Goal: Task Accomplishment & Management: Use online tool/utility

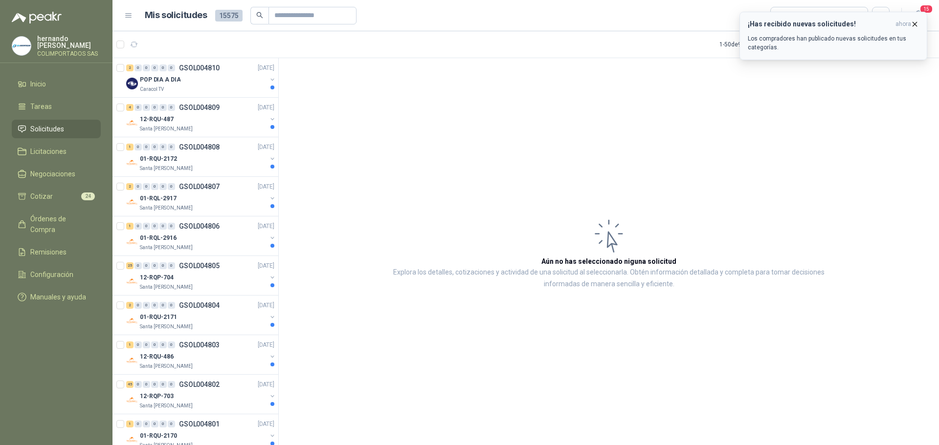
click at [782, 30] on div "¡Has recibido nuevas solicitudes! ahora Los compradores han publicado nuevas so…" at bounding box center [832, 36] width 171 height 32
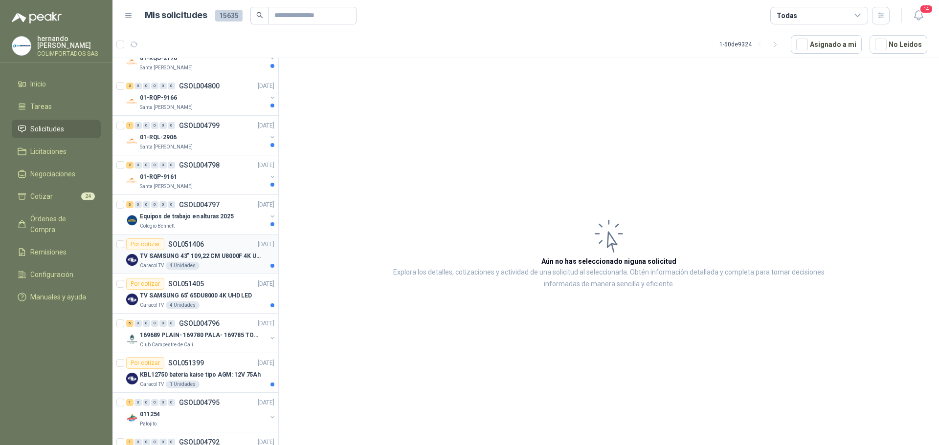
scroll to position [782, 0]
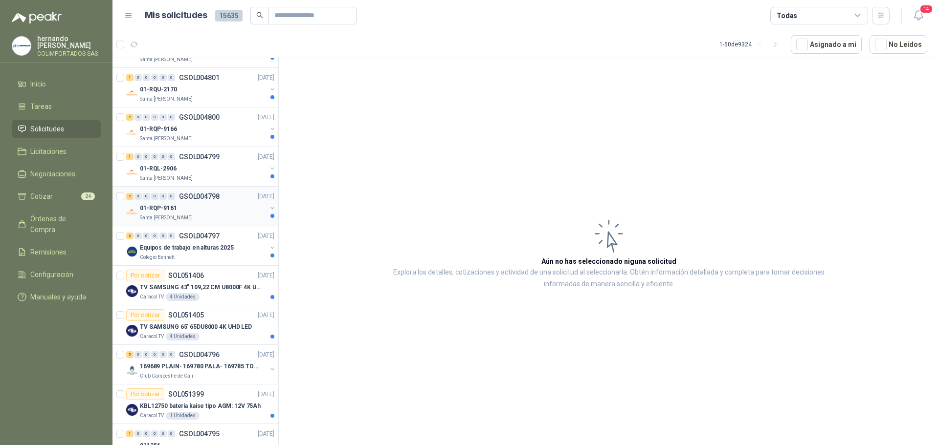
click at [214, 215] on div "Santa [PERSON_NAME]" at bounding box center [203, 218] width 127 height 8
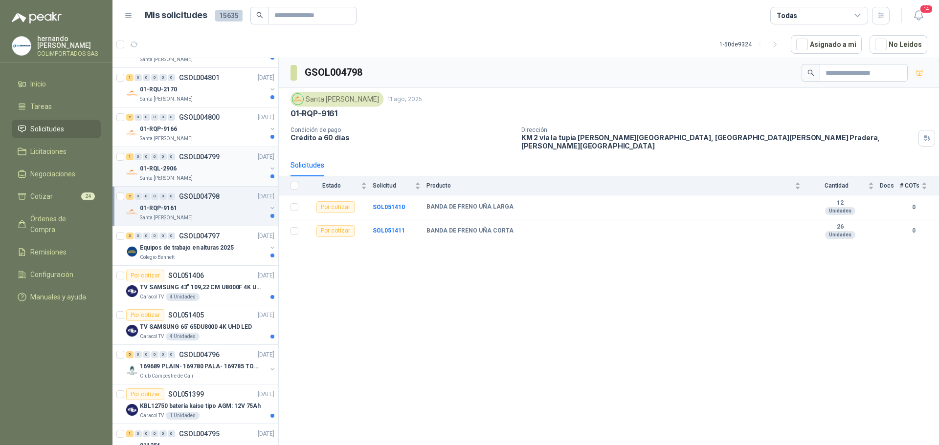
click at [209, 175] on div "Santa Anita Napoles" at bounding box center [203, 179] width 127 height 8
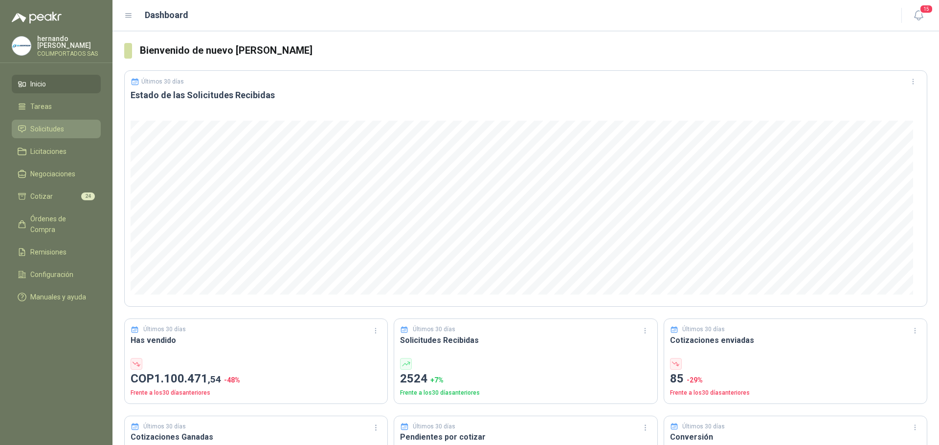
click at [55, 132] on span "Solicitudes" at bounding box center [47, 129] width 34 height 11
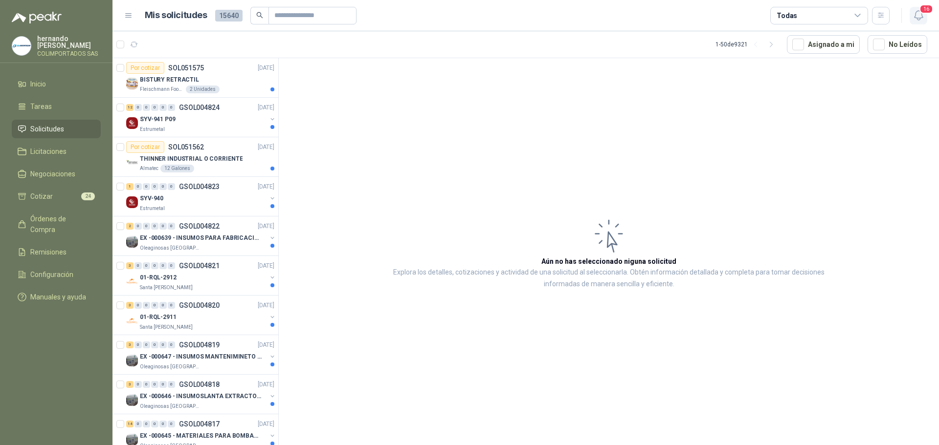
click at [919, 12] on icon "button" at bounding box center [918, 15] width 12 height 12
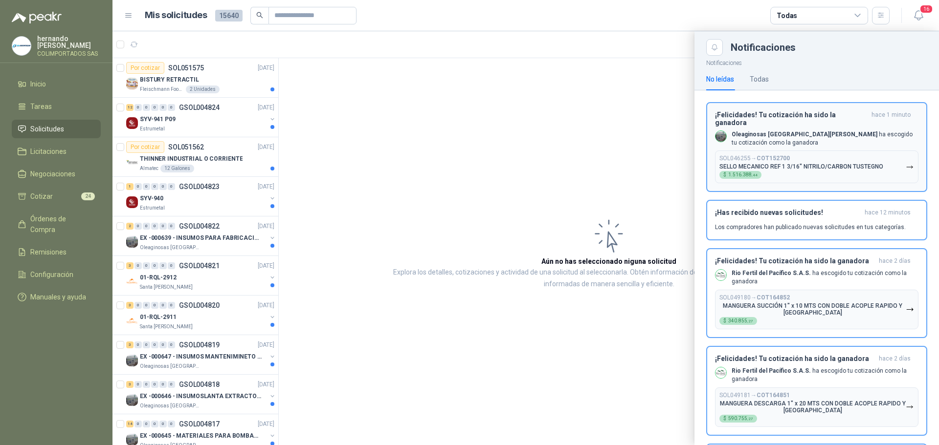
click at [812, 138] on p "Oleaginosas San Fernando ha escogido tu cotización como la ganadora" at bounding box center [824, 139] width 187 height 17
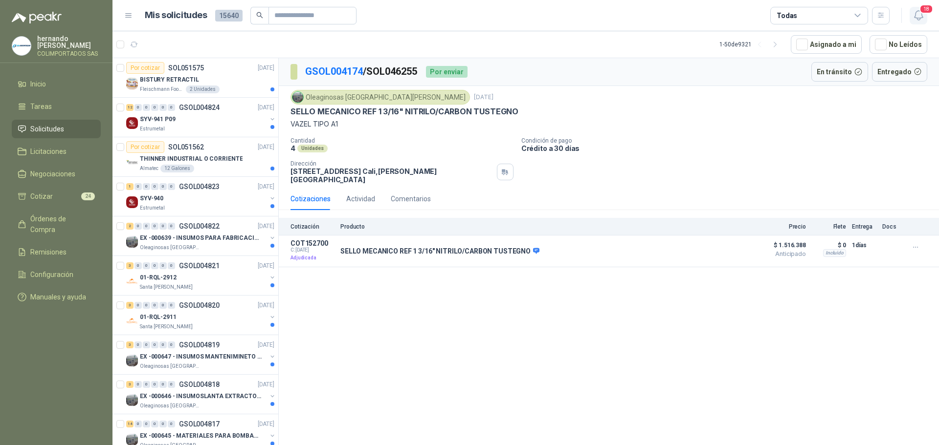
click at [922, 16] on icon "button" at bounding box center [918, 15] width 8 height 9
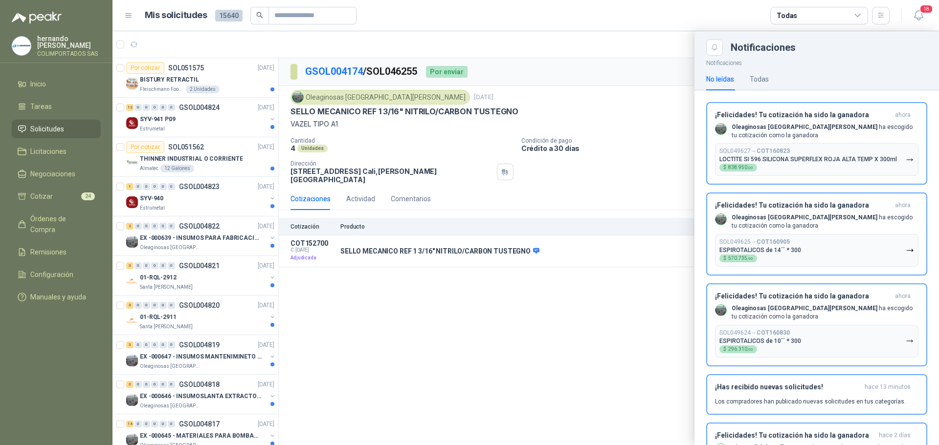
click at [533, 324] on div at bounding box center [525, 238] width 826 height 414
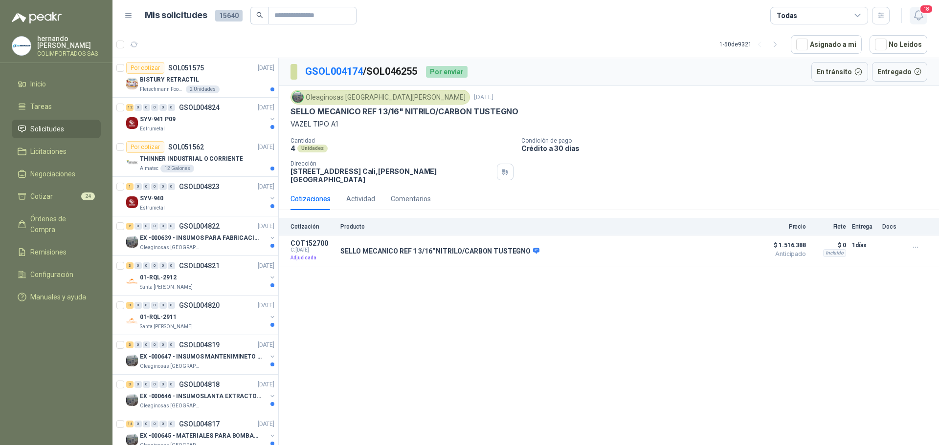
click at [923, 13] on span "18" at bounding box center [926, 8] width 14 height 9
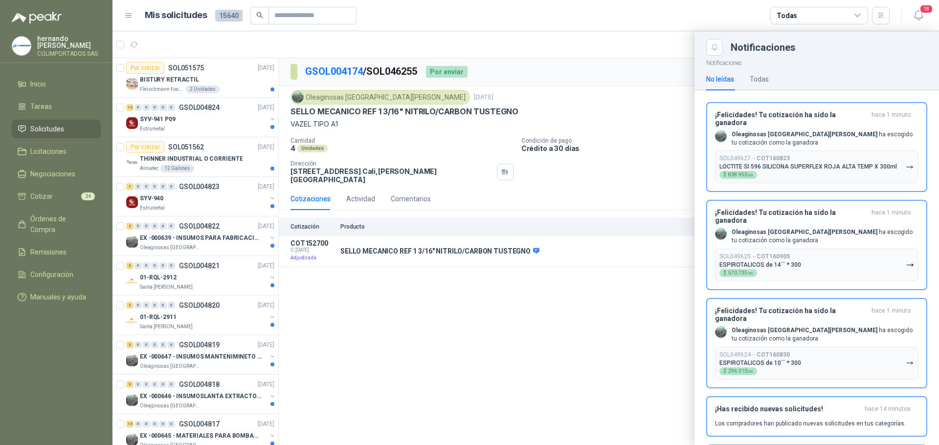
click at [437, 331] on div at bounding box center [525, 238] width 826 height 414
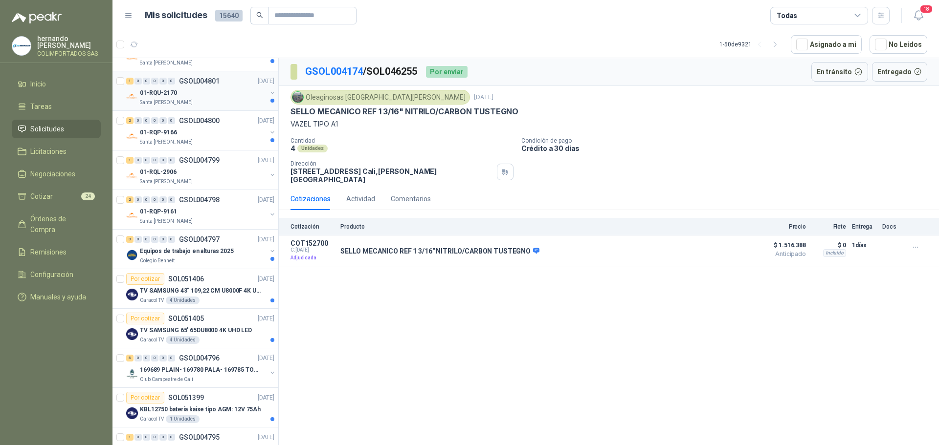
scroll to position [880, 0]
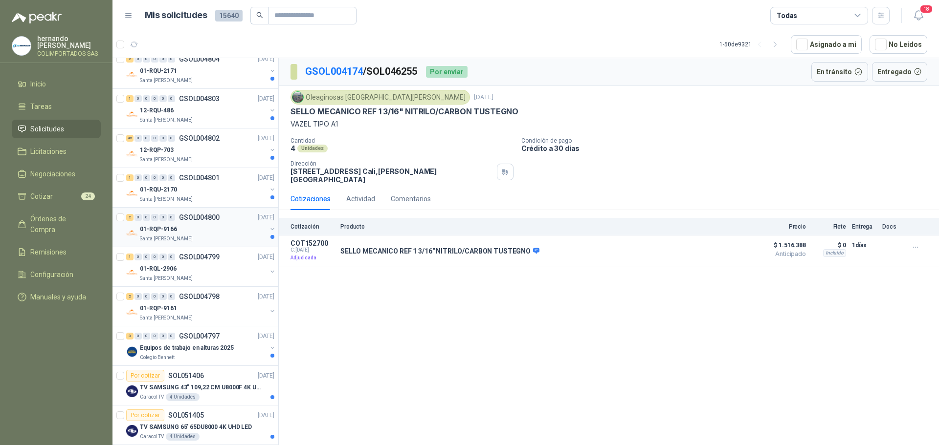
click at [214, 237] on div "Santa [PERSON_NAME]" at bounding box center [203, 239] width 127 height 8
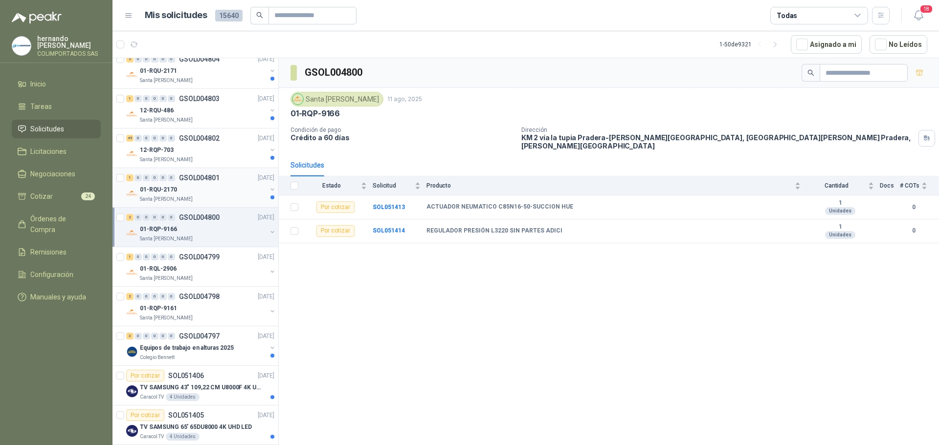
click at [213, 193] on div "01-RQU-2170" at bounding box center [203, 190] width 127 height 12
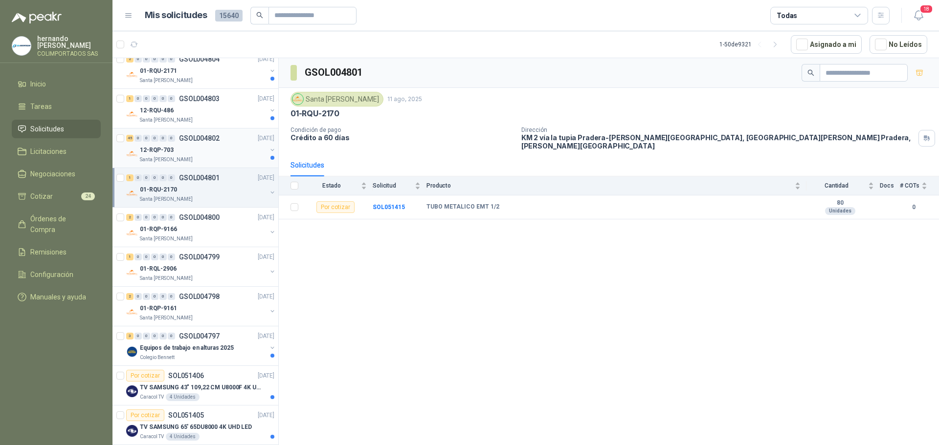
click at [212, 157] on div "Santa [PERSON_NAME]" at bounding box center [203, 160] width 127 height 8
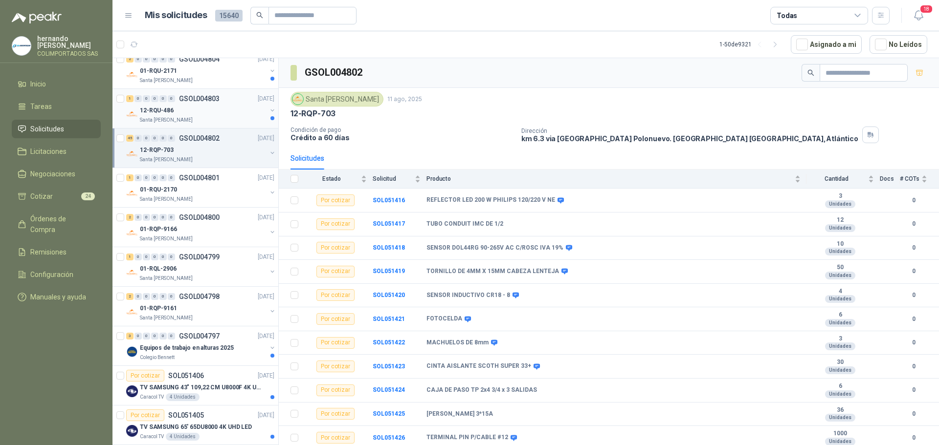
click at [211, 108] on div "12-RQU-486" at bounding box center [203, 111] width 127 height 12
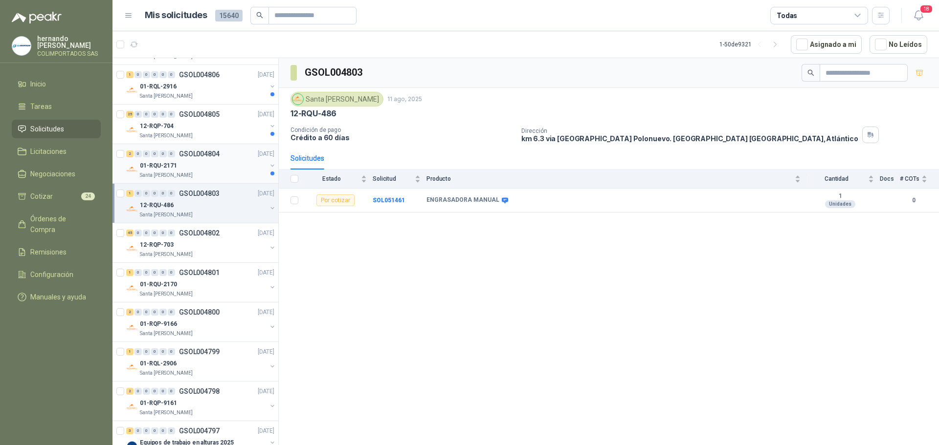
scroll to position [782, 0]
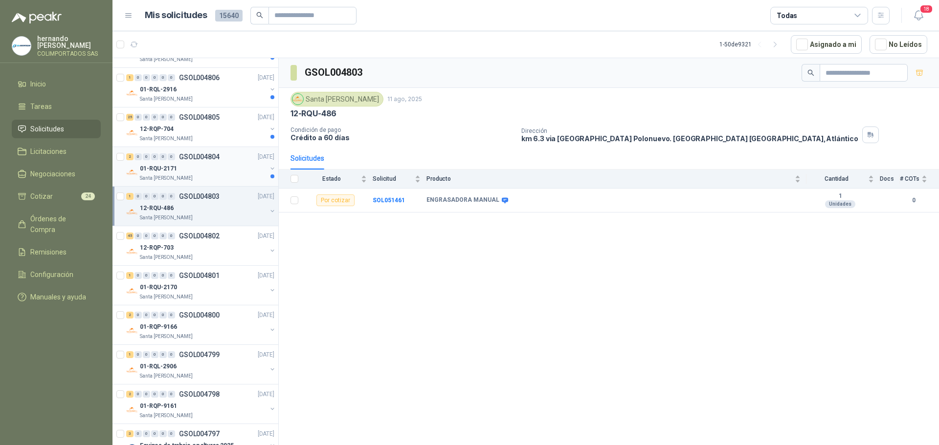
click at [214, 168] on div "01-RQU-2171" at bounding box center [203, 169] width 127 height 12
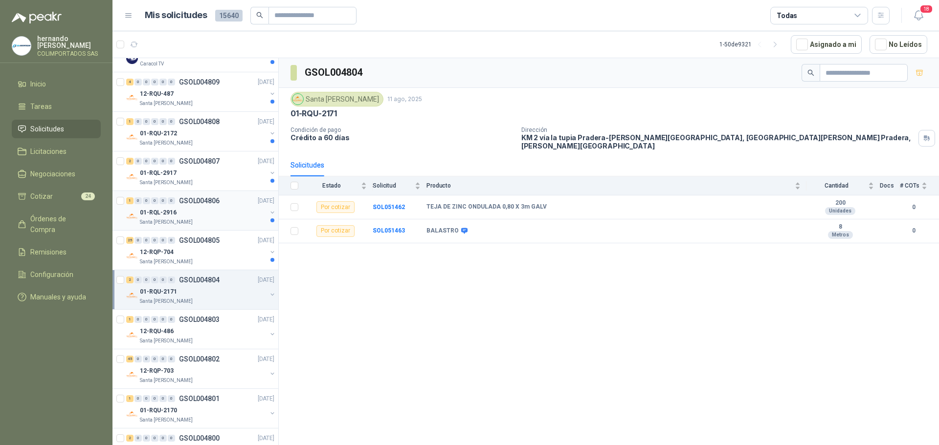
scroll to position [636, 0]
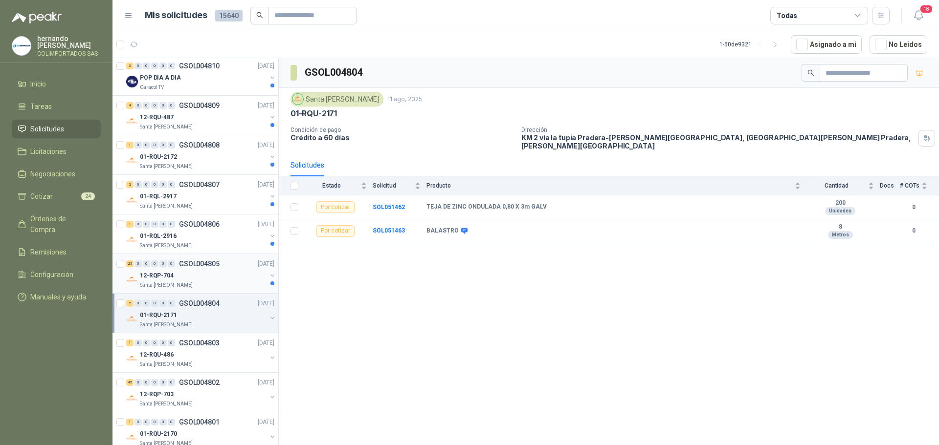
click at [218, 277] on div "12-RQP-704" at bounding box center [203, 276] width 127 height 12
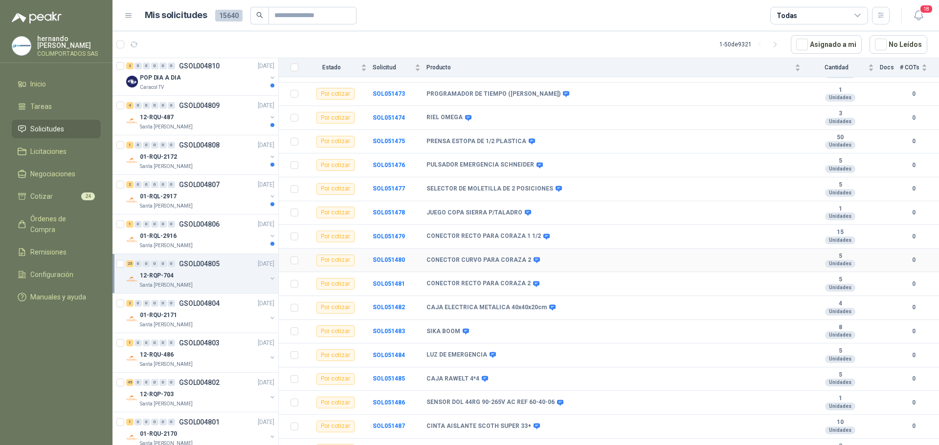
scroll to position [334, 0]
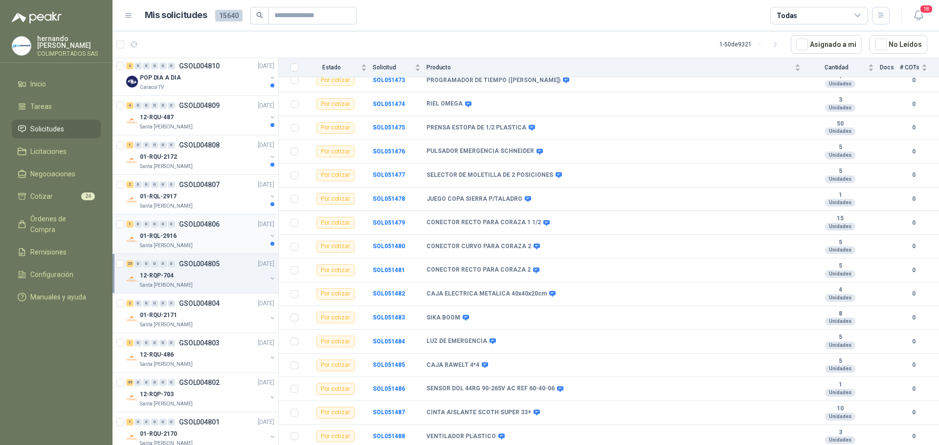
click at [189, 241] on div "01-RQL-2916" at bounding box center [203, 236] width 127 height 12
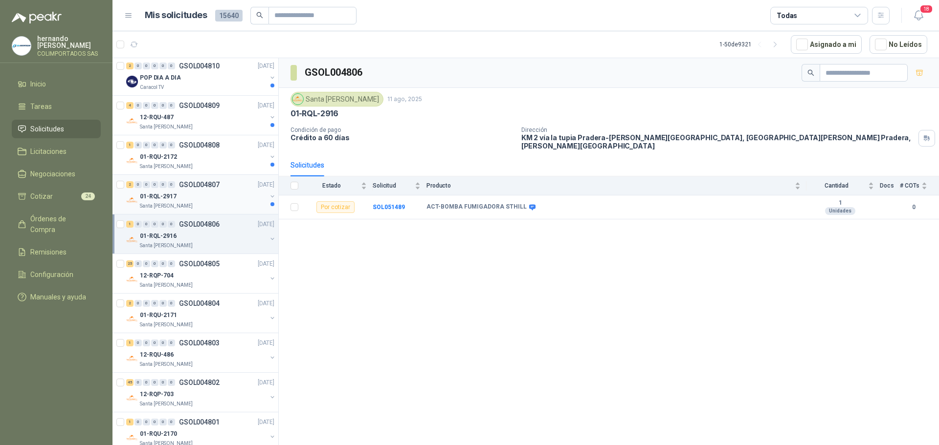
click at [214, 201] on div "01-RQL-2917" at bounding box center [203, 197] width 127 height 12
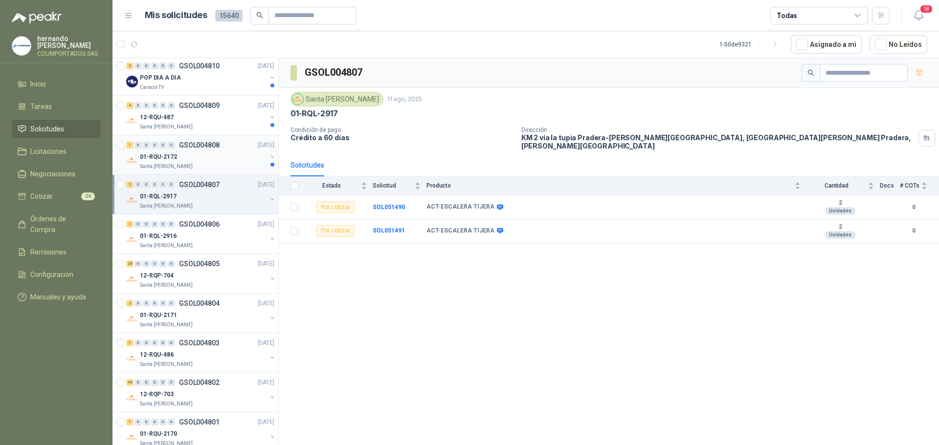
click at [209, 164] on div "Santa [PERSON_NAME]" at bounding box center [203, 167] width 127 height 8
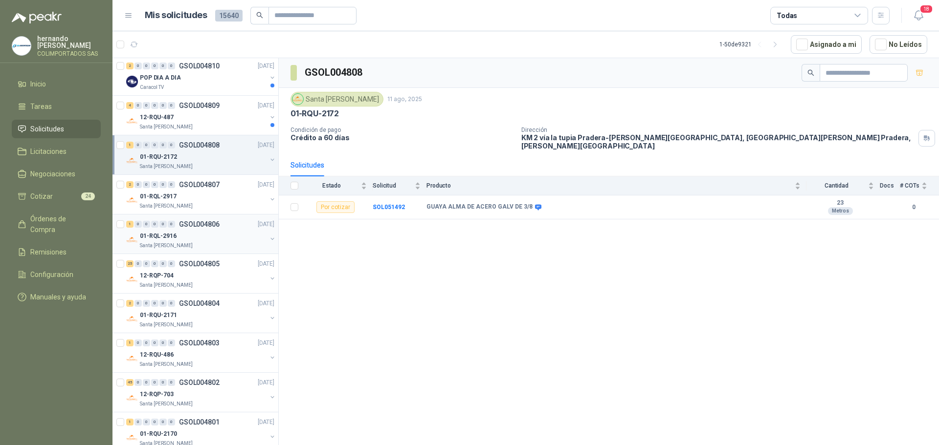
scroll to position [587, 0]
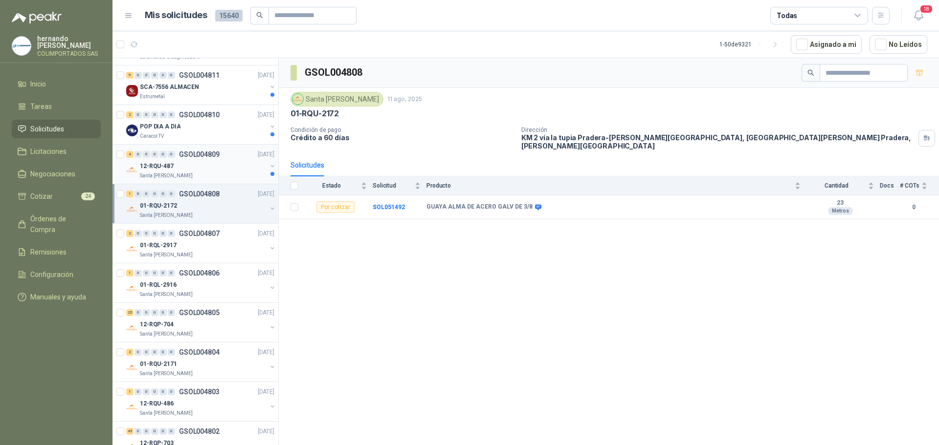
click at [206, 174] on div "Santa [PERSON_NAME]" at bounding box center [203, 176] width 127 height 8
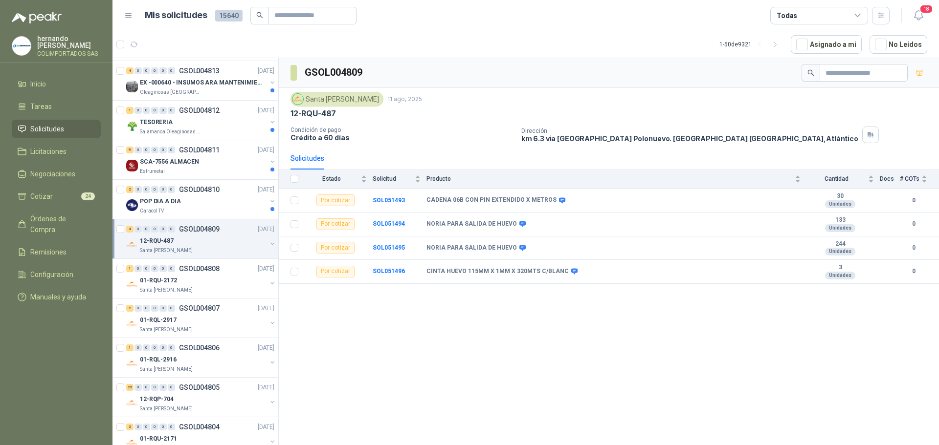
scroll to position [489, 0]
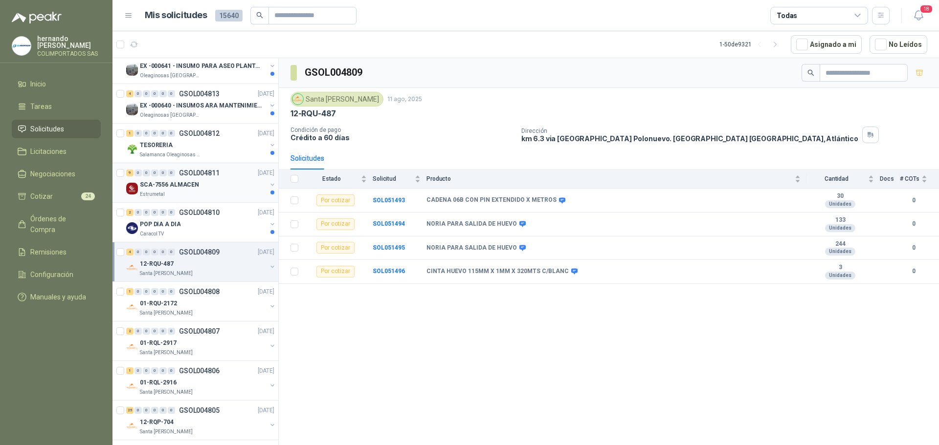
click at [207, 194] on div "Estrumetal" at bounding box center [203, 195] width 127 height 8
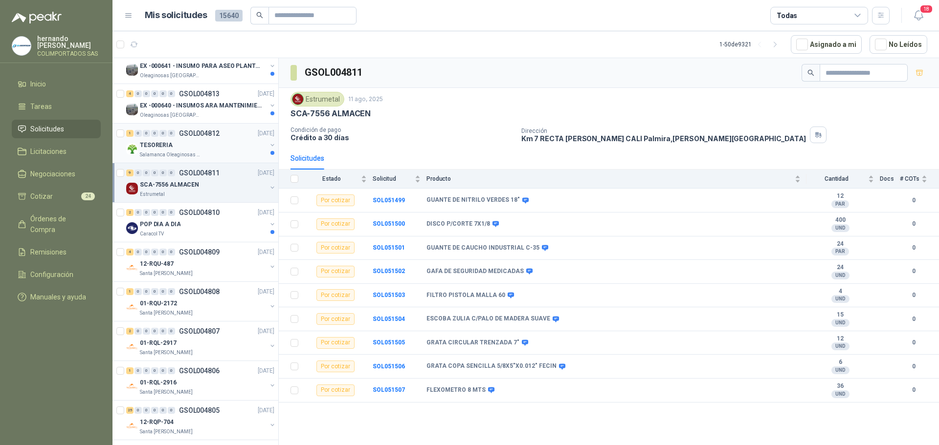
click at [217, 148] on div "TESORERIA" at bounding box center [203, 145] width 127 height 12
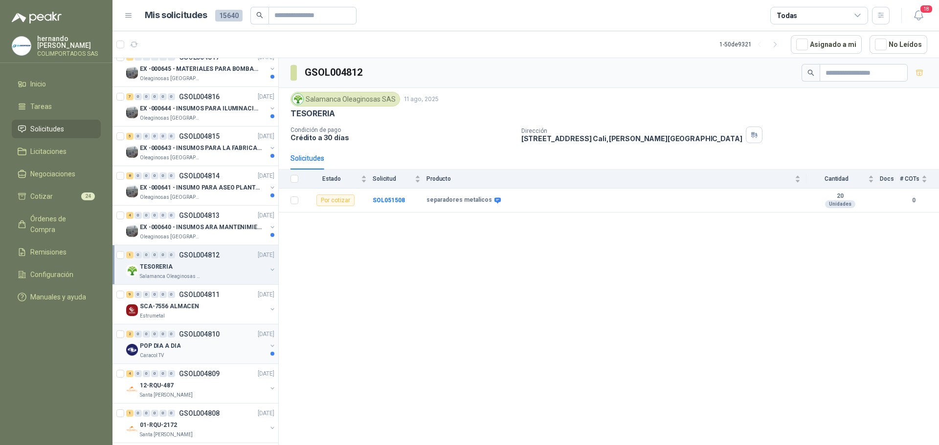
scroll to position [342, 0]
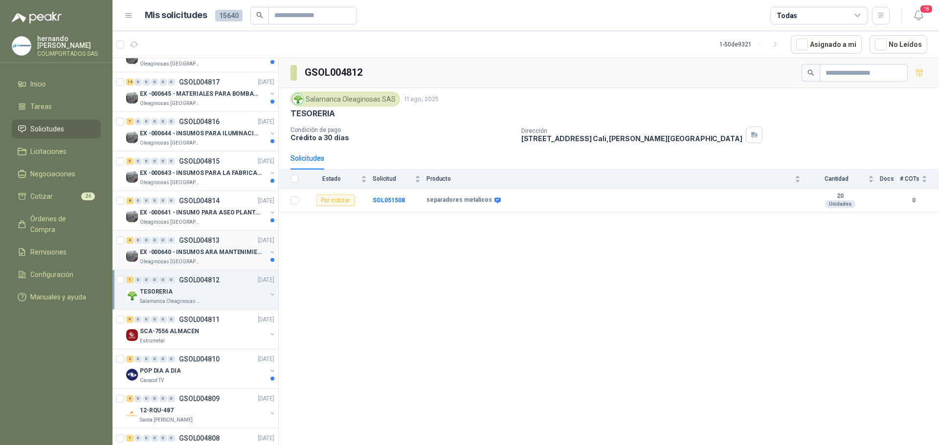
click at [206, 260] on div "Oleaginosas [GEOGRAPHIC_DATA][PERSON_NAME]" at bounding box center [203, 262] width 127 height 8
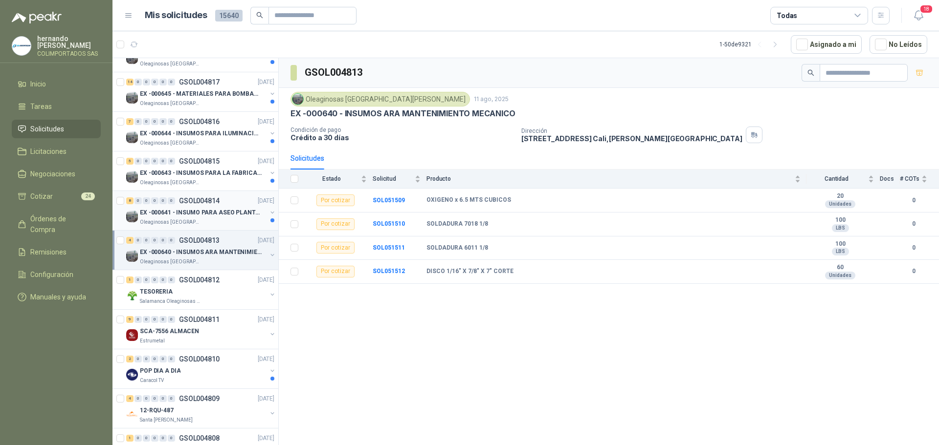
click at [221, 218] on div "EX -000641 - INSUMO PARA ASEO PLANTA EXTRACTORA" at bounding box center [203, 213] width 127 height 12
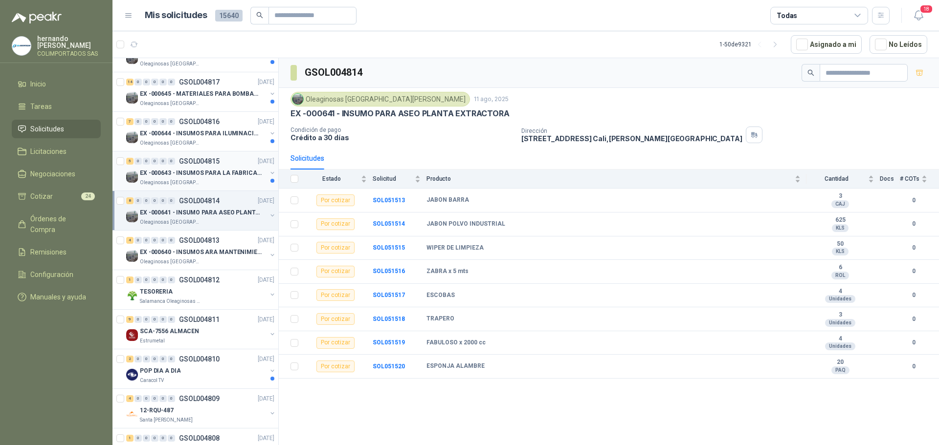
click at [214, 183] on div "Oleaginosas [GEOGRAPHIC_DATA][PERSON_NAME]" at bounding box center [203, 183] width 127 height 8
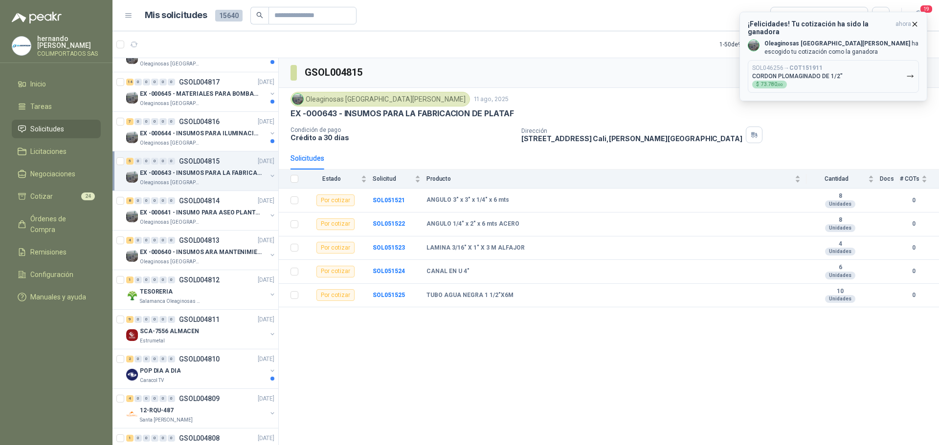
click at [913, 24] on icon "button" at bounding box center [914, 24] width 8 height 8
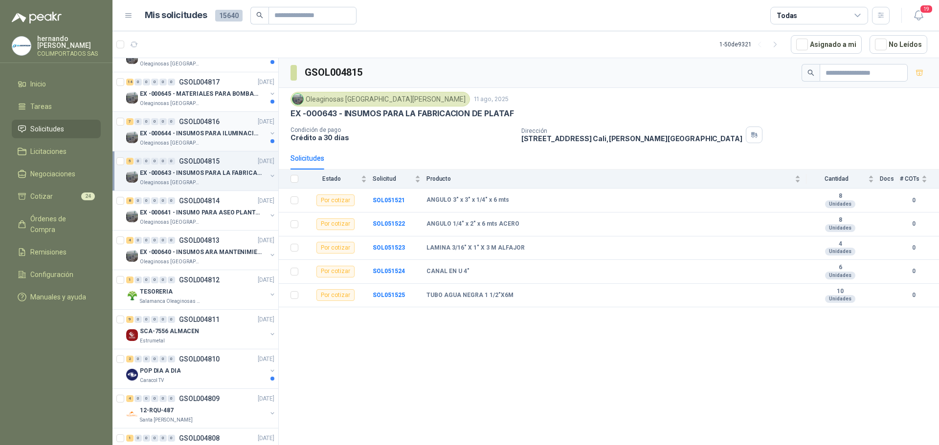
click at [213, 140] on div "Oleaginosas [GEOGRAPHIC_DATA][PERSON_NAME]" at bounding box center [203, 143] width 127 height 8
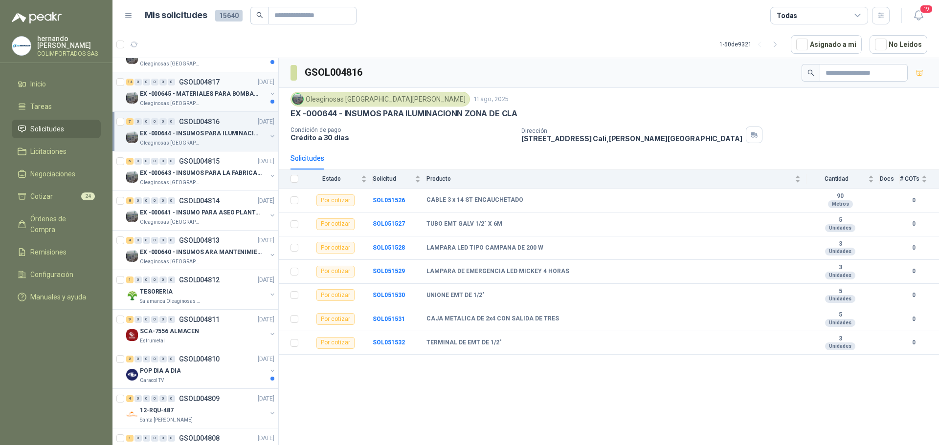
click at [209, 104] on div "Oleaginosas [GEOGRAPHIC_DATA][PERSON_NAME]" at bounding box center [203, 104] width 127 height 8
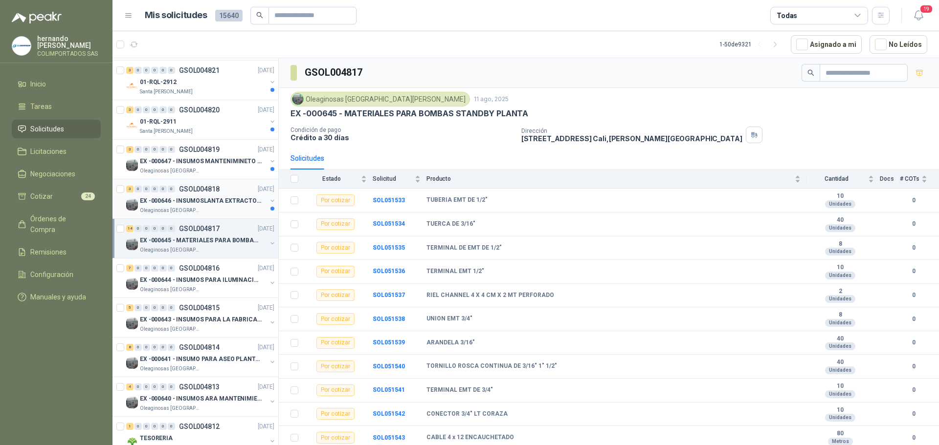
click at [217, 207] on div "Oleaginosas [GEOGRAPHIC_DATA][PERSON_NAME]" at bounding box center [203, 211] width 127 height 8
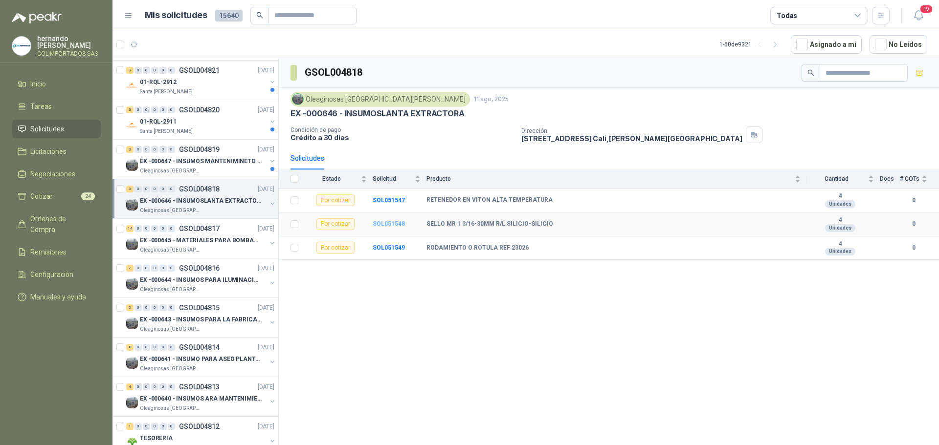
click at [387, 224] on b "SOL051548" at bounding box center [389, 223] width 32 height 7
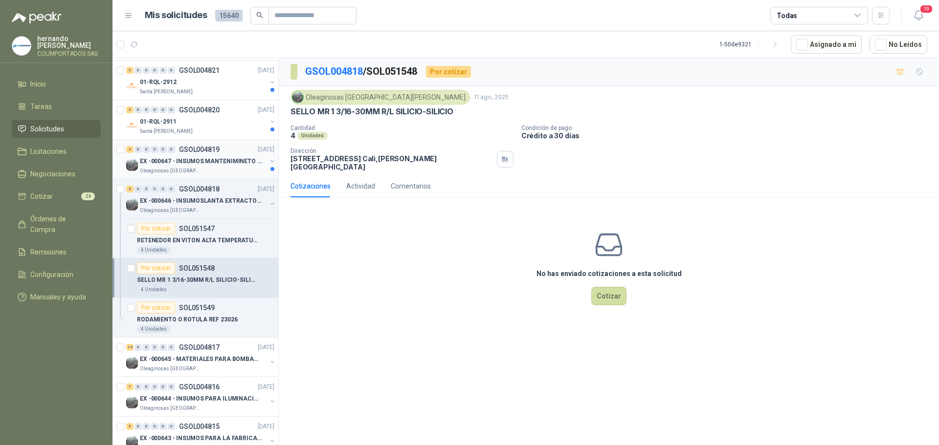
click at [215, 159] on p "EX -000647 - INSUMOS MANTENIMINETO MECANICO" at bounding box center [201, 161] width 122 height 9
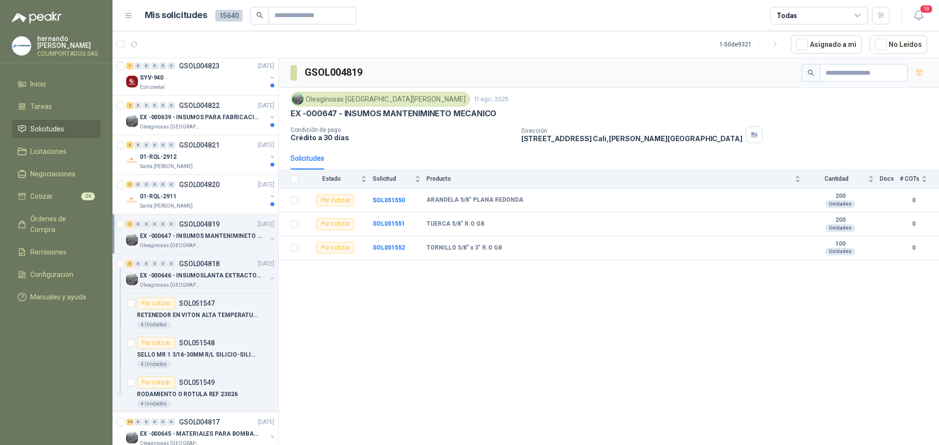
scroll to position [98, 0]
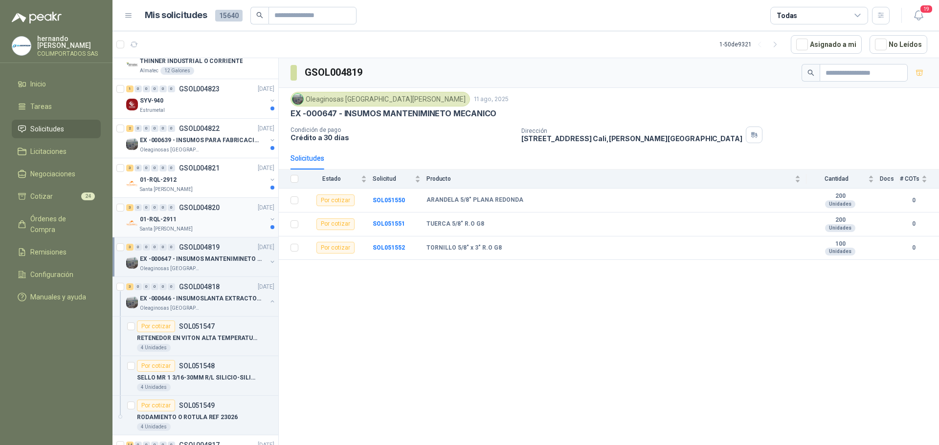
click at [212, 225] on div "Santa [PERSON_NAME]" at bounding box center [203, 229] width 127 height 8
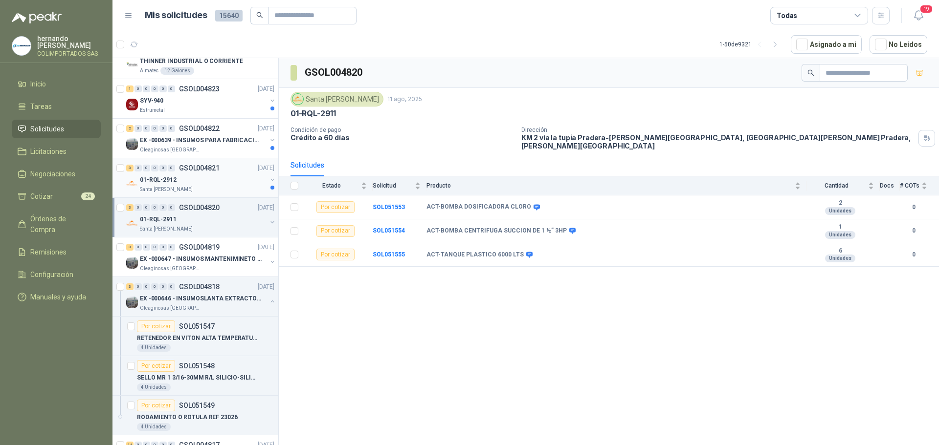
click at [219, 186] on div "Santa [PERSON_NAME]" at bounding box center [203, 190] width 127 height 8
click at [214, 147] on div "Oleaginosas [GEOGRAPHIC_DATA][PERSON_NAME]" at bounding box center [203, 150] width 127 height 8
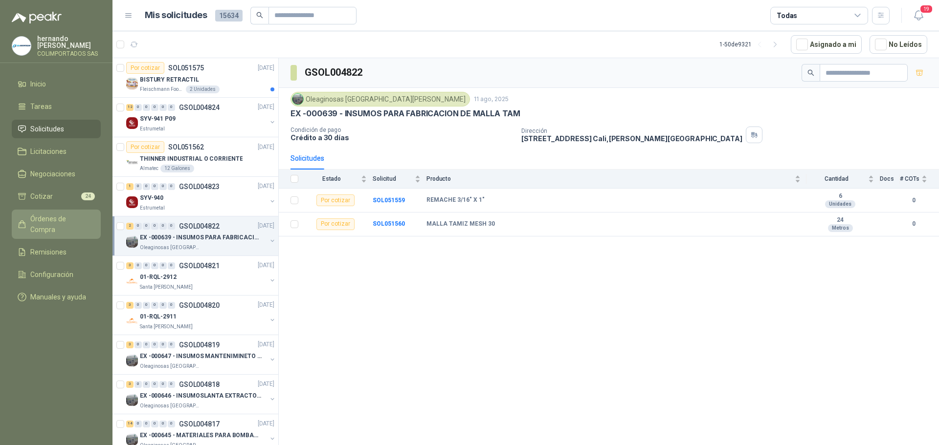
click at [73, 220] on span "Órdenes de Compra" at bounding box center [60, 225] width 61 height 22
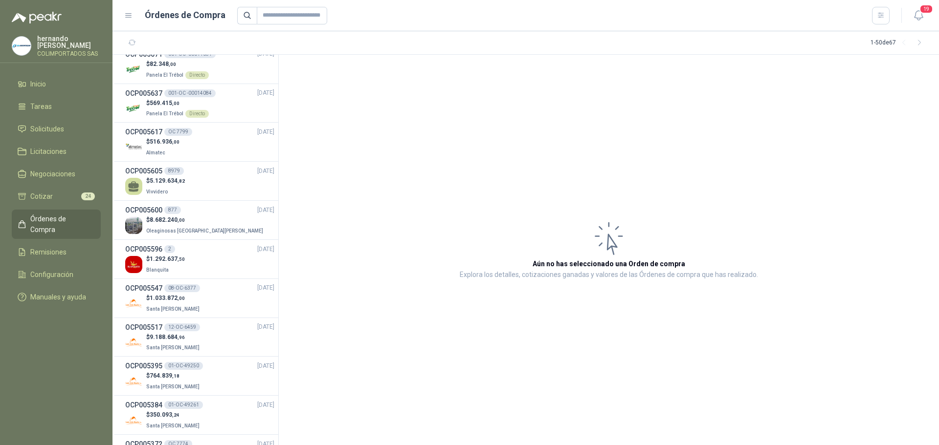
scroll to position [831, 0]
click at [214, 222] on div "$ 8.682.240 ,00 Oleaginosas San Fernando" at bounding box center [199, 224] width 149 height 20
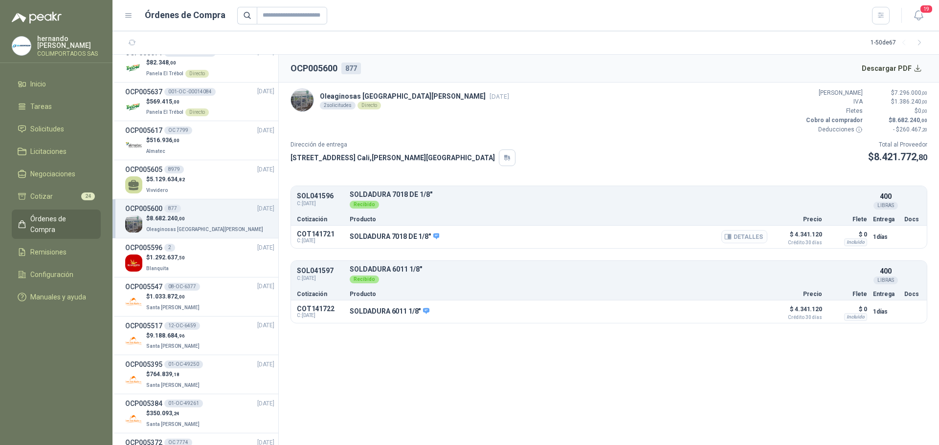
click at [738, 236] on button "Detalles" at bounding box center [744, 236] width 46 height 13
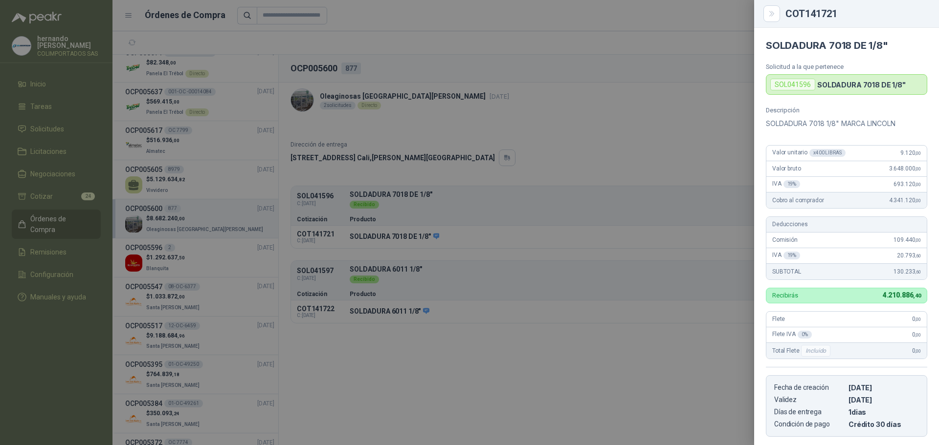
click at [567, 378] on div at bounding box center [469, 222] width 939 height 445
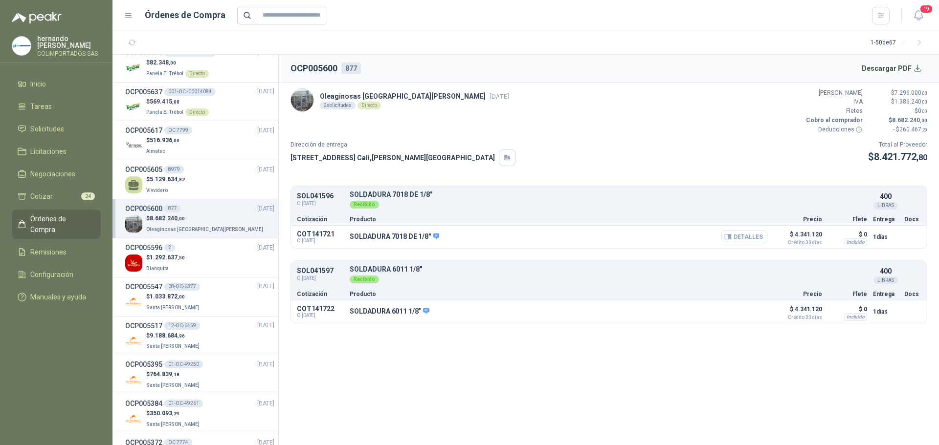
click at [746, 236] on button "Detalles" at bounding box center [744, 236] width 46 height 13
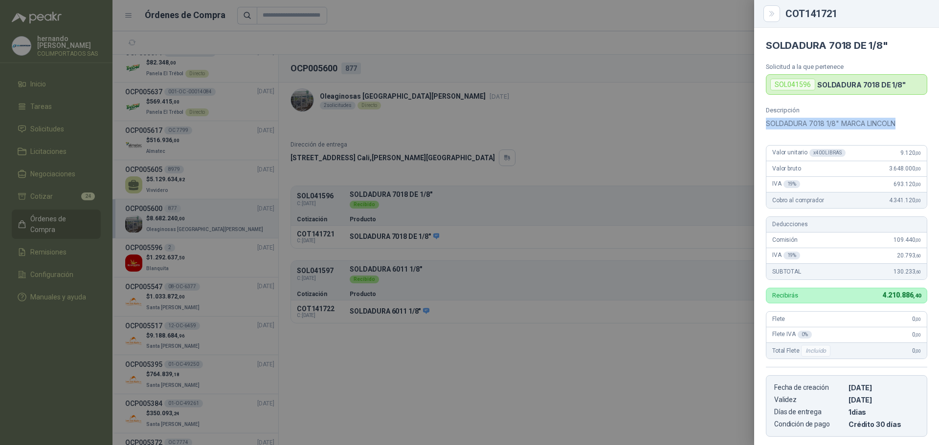
drag, startPoint x: 898, startPoint y: 121, endPoint x: 767, endPoint y: 115, distance: 131.1
click at [767, 115] on div "Descripción SOLDADURA 7018 1/8" MARCA LINCOLN" at bounding box center [846, 118] width 161 height 23
copy p "SOLDADURA 7018 1/8" MARCA LINCOLN"
click at [565, 362] on div at bounding box center [469, 222] width 939 height 445
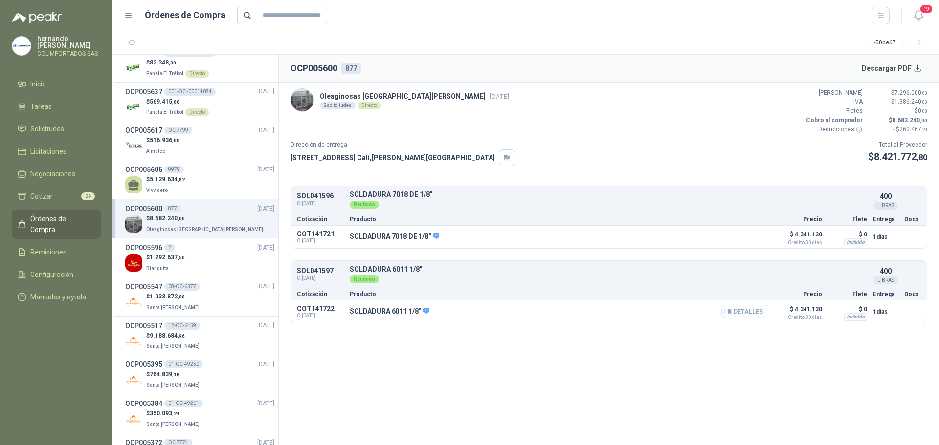
click at [750, 310] on button "Detalles" at bounding box center [744, 311] width 46 height 13
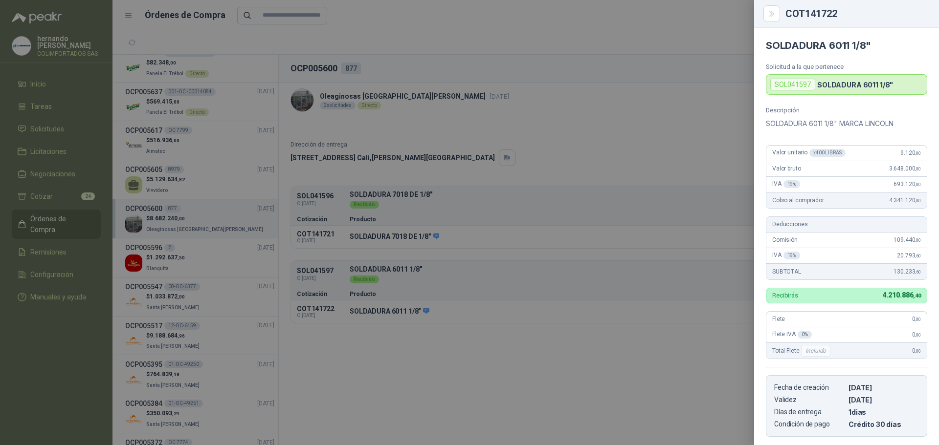
click at [590, 395] on div at bounding box center [469, 222] width 939 height 445
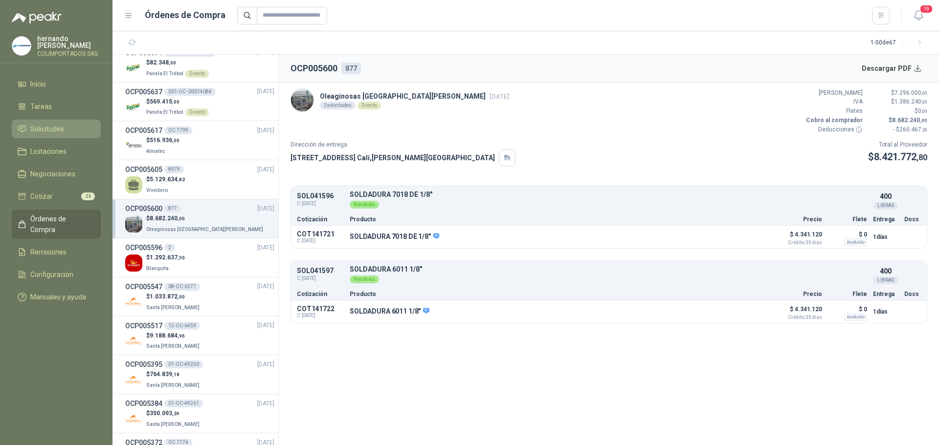
click at [80, 129] on li "Solicitudes" at bounding box center [56, 129] width 77 height 11
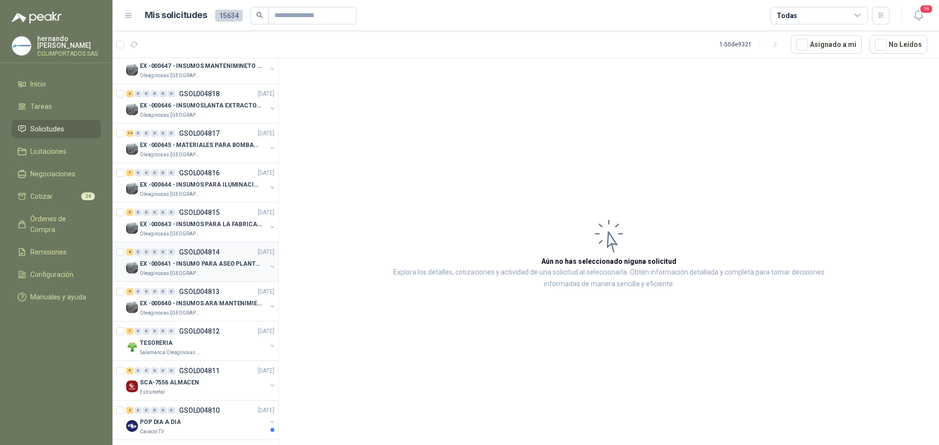
scroll to position [293, 0]
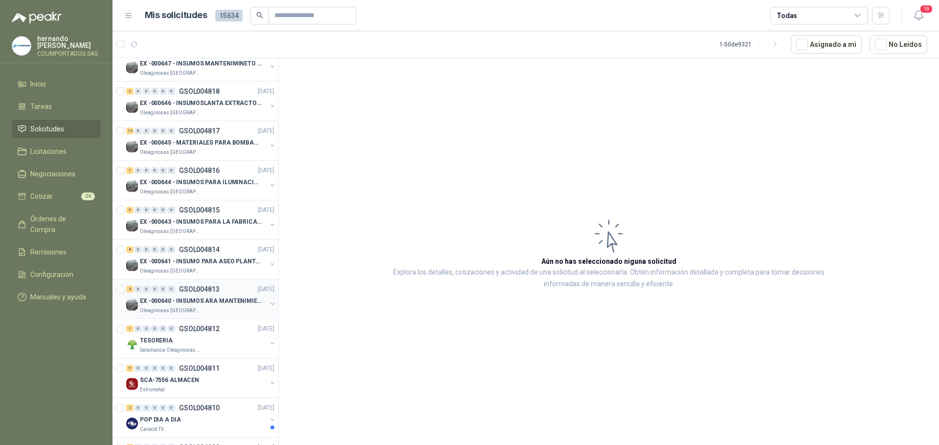
click at [220, 308] on div "Oleaginosas [GEOGRAPHIC_DATA][PERSON_NAME]" at bounding box center [203, 311] width 127 height 8
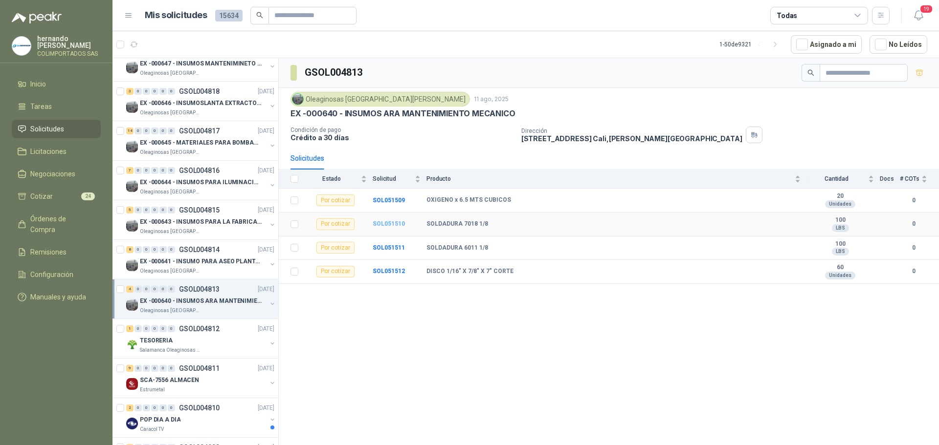
click at [389, 225] on b "SOL051510" at bounding box center [389, 223] width 32 height 7
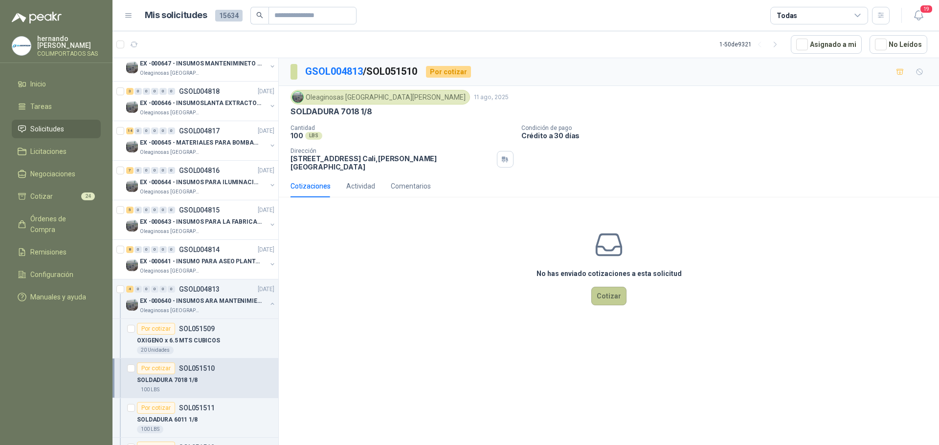
click at [603, 290] on button "Cotizar" at bounding box center [608, 296] width 35 height 19
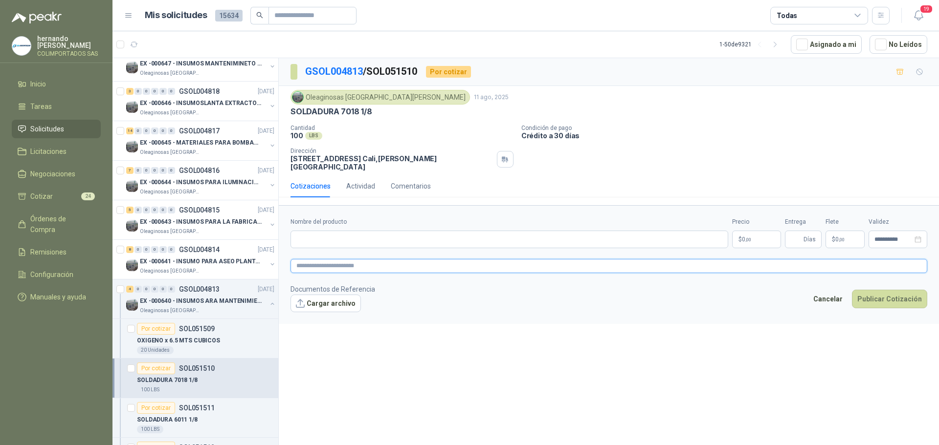
click at [372, 261] on textarea at bounding box center [608, 266] width 637 height 14
paste textarea "**********"
type textarea "**********"
click at [376, 232] on input "Nombre del producto" at bounding box center [509, 240] width 438 height 18
paste input "**********"
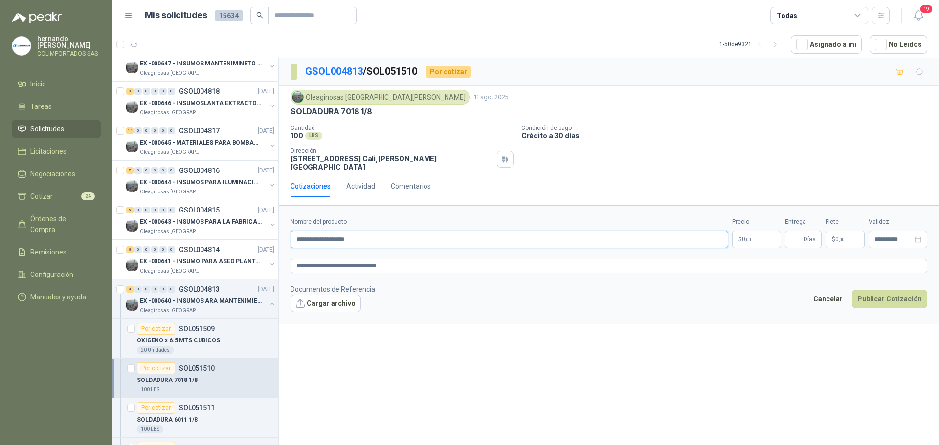
type input "**********"
click at [749, 234] on body "hernando agudelo villegas COLIMPORTADOS SAS Inicio Tareas Solicitudes Licitacio…" at bounding box center [469, 222] width 939 height 445
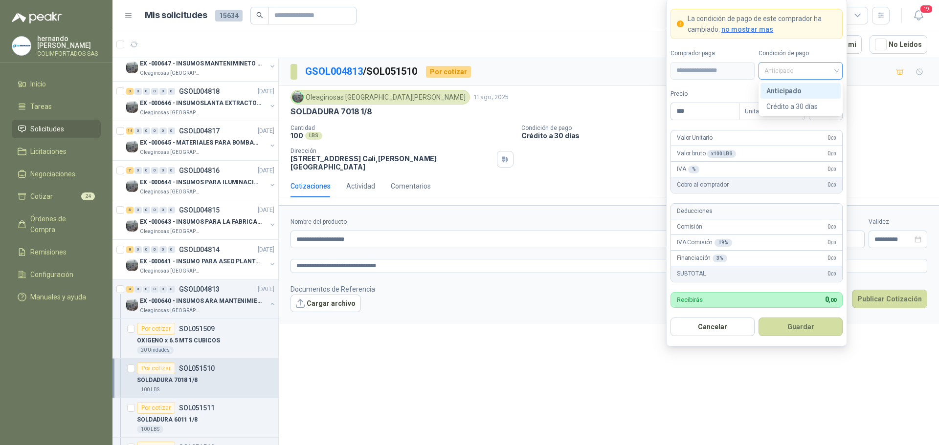
click at [837, 69] on div "Anticipado" at bounding box center [800, 71] width 84 height 18
click at [810, 107] on div "Crédito a 30 días" at bounding box center [800, 106] width 68 height 11
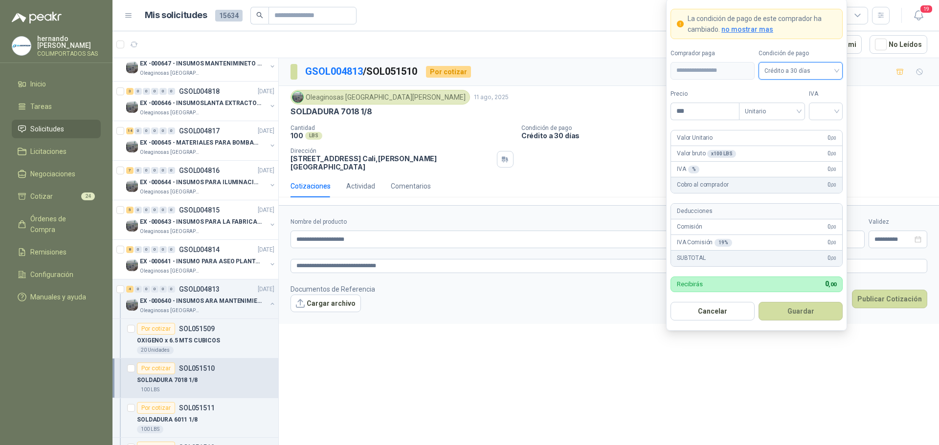
click at [750, 29] on span "no mostrar mas" at bounding box center [747, 29] width 52 height 8
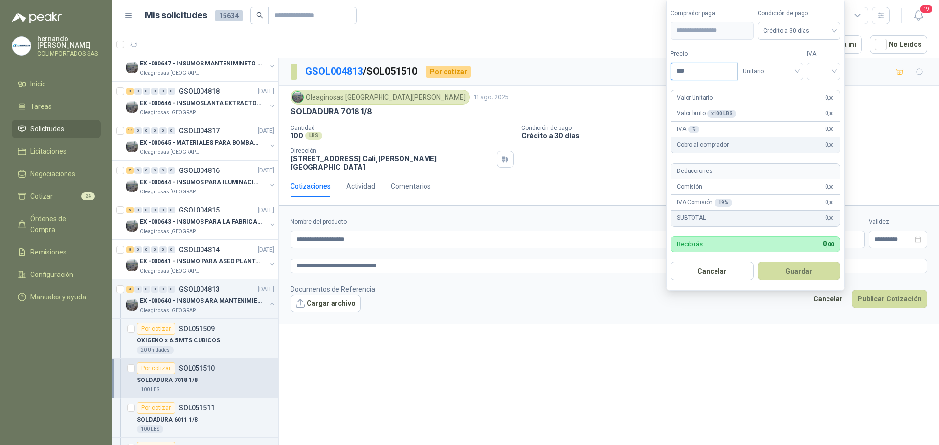
click at [702, 72] on input "***" at bounding box center [704, 71] width 66 height 17
click at [839, 70] on div at bounding box center [823, 72] width 33 height 18
click at [828, 90] on div "19%" at bounding box center [825, 91] width 18 height 11
click at [711, 273] on button "Cancelar" at bounding box center [712, 271] width 84 height 19
type input "***"
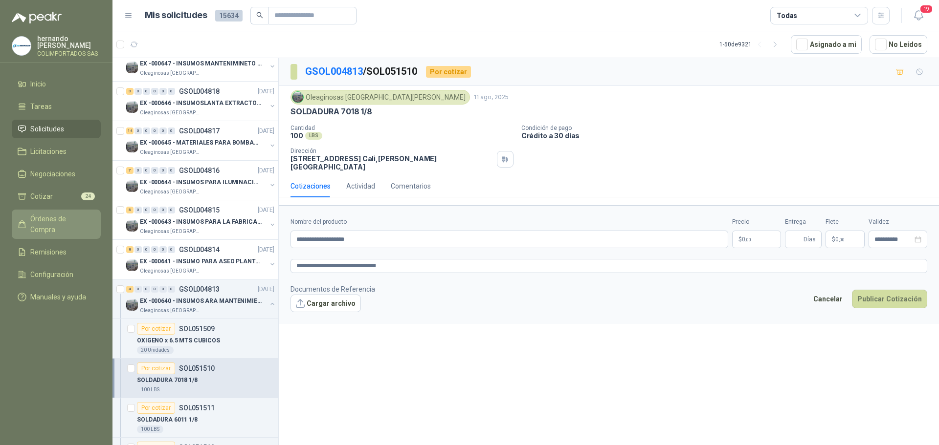
click at [65, 219] on span "Órdenes de Compra" at bounding box center [60, 225] width 61 height 22
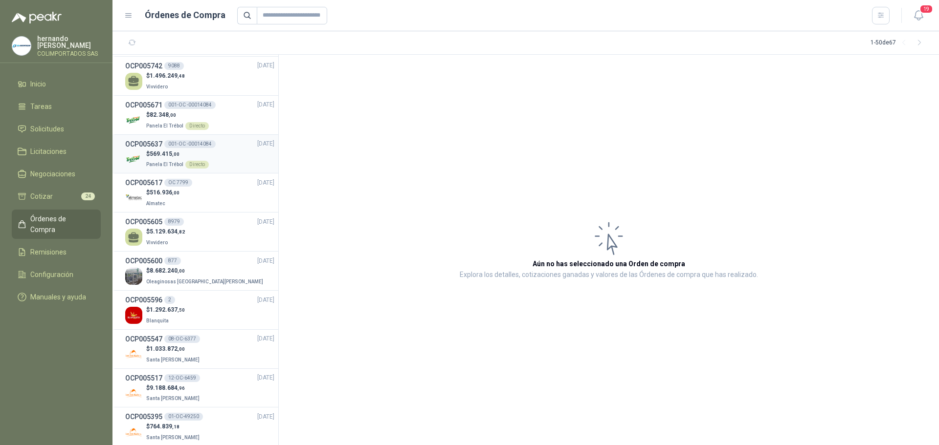
scroll to position [782, 0]
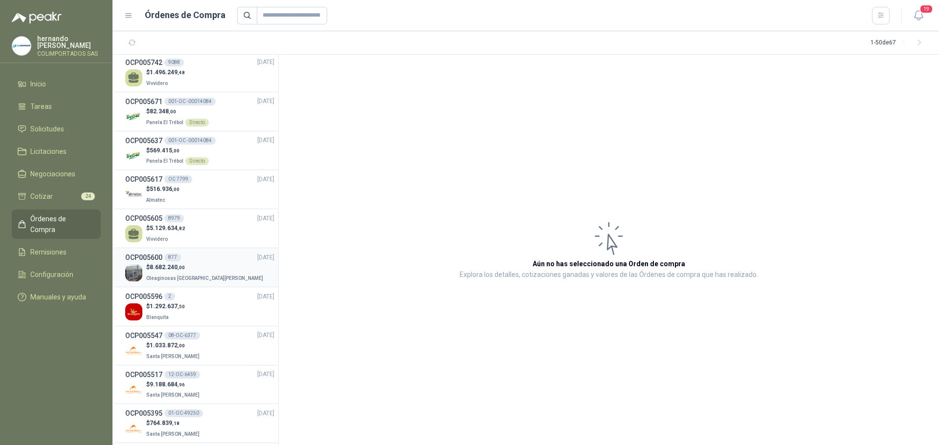
click at [217, 271] on div "$ 8.682.240 ,00 Oleaginosas San Fernando" at bounding box center [199, 273] width 149 height 20
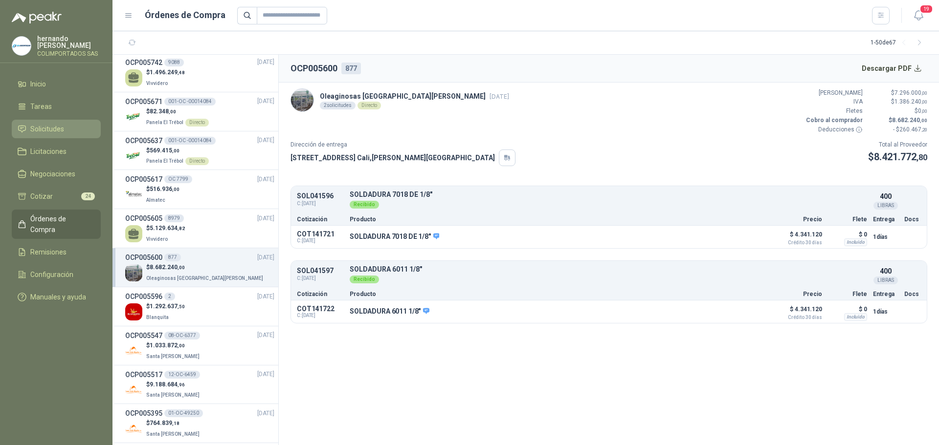
click at [67, 126] on li "Solicitudes" at bounding box center [56, 129] width 77 height 11
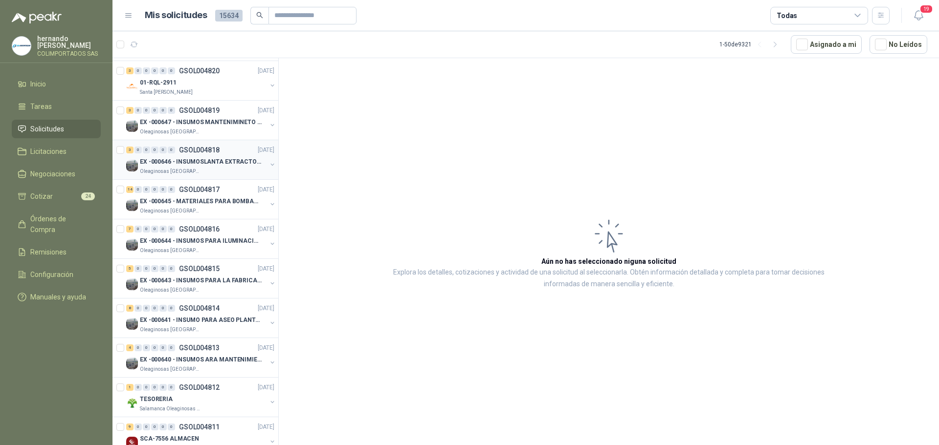
scroll to position [244, 0]
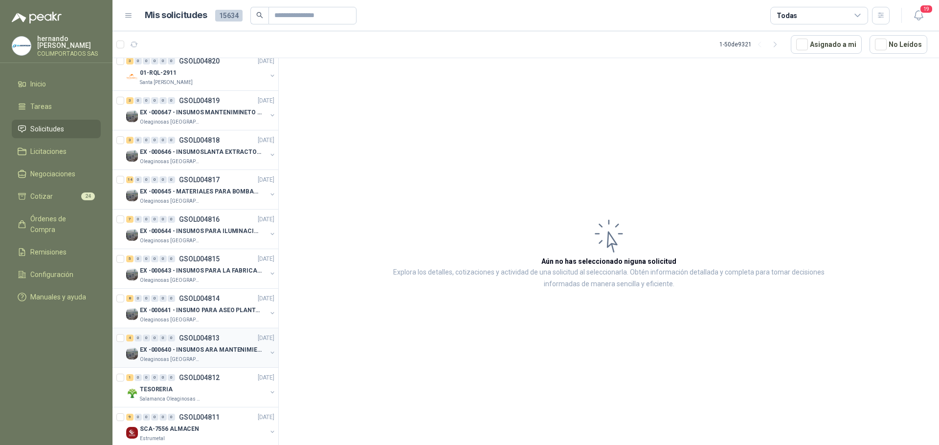
click at [225, 360] on div "Oleaginosas [GEOGRAPHIC_DATA][PERSON_NAME]" at bounding box center [203, 360] width 127 height 8
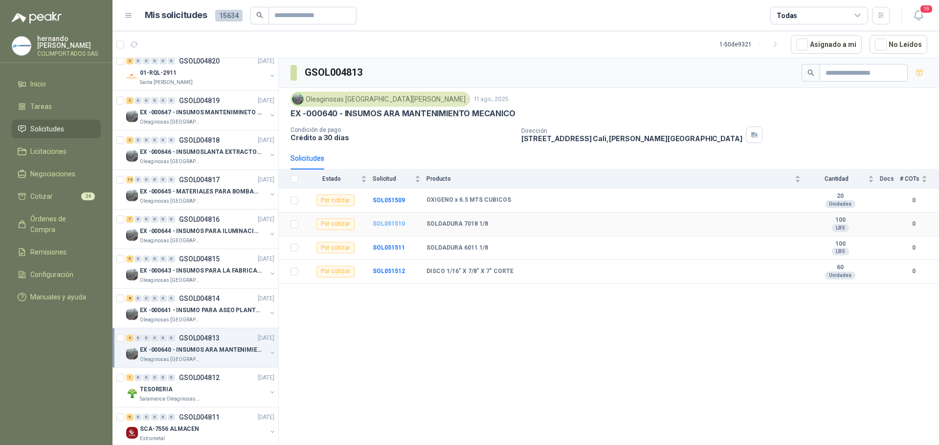
click at [392, 224] on b "SOL051510" at bounding box center [389, 223] width 32 height 7
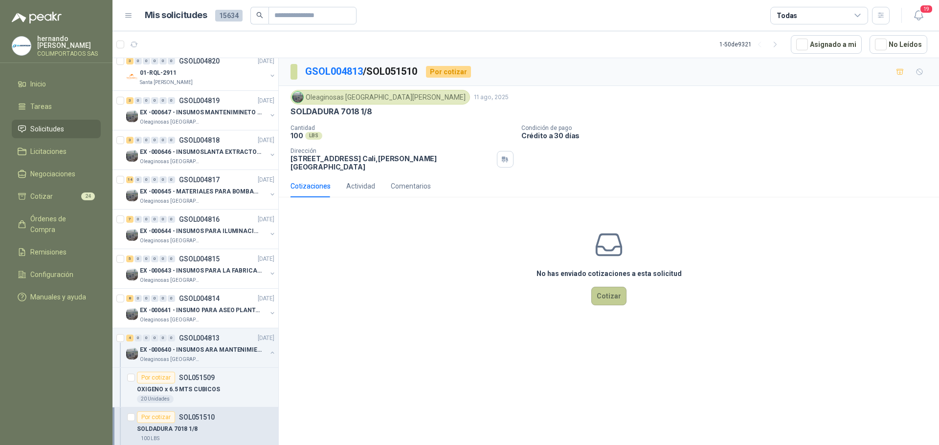
click at [612, 291] on button "Cotizar" at bounding box center [608, 296] width 35 height 19
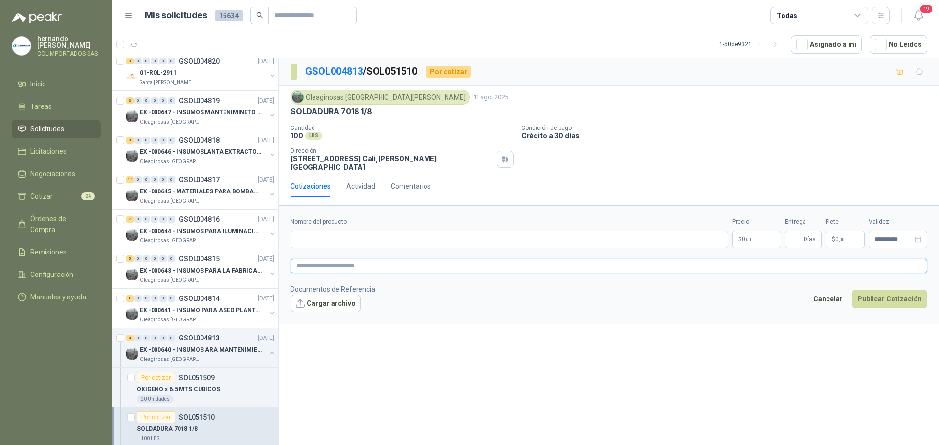
click at [371, 261] on textarea at bounding box center [608, 266] width 637 height 14
paste textarea "**********"
type textarea "**********"
click at [387, 234] on input "Nombre del producto" at bounding box center [509, 240] width 438 height 18
paste input "**********"
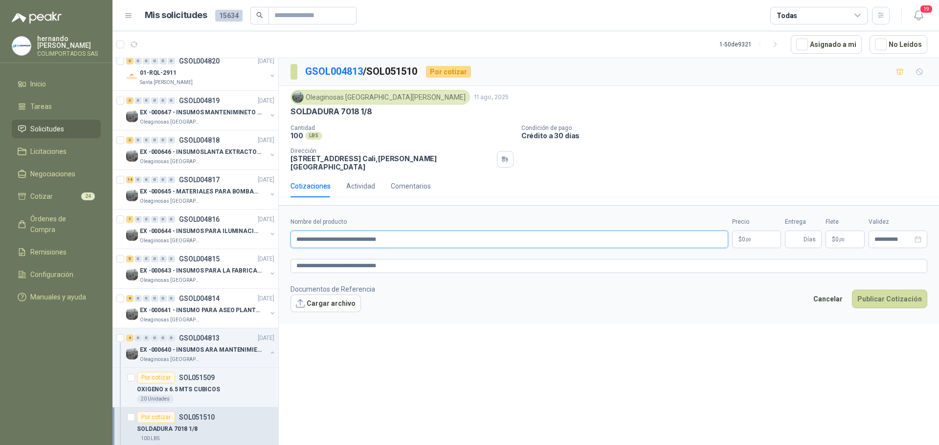
type input "**********"
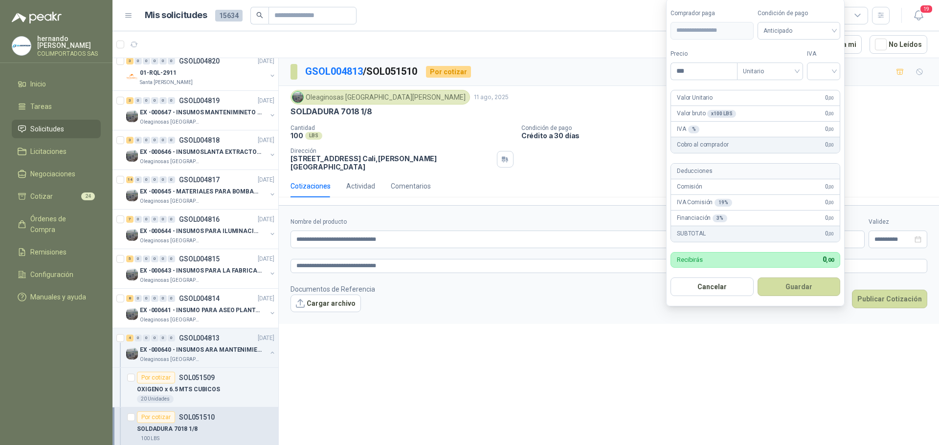
click at [743, 233] on body "hernando agudelo villegas COLIMPORTADOS SAS Inicio Tareas Solicitudes Licitacio…" at bounding box center [469, 222] width 939 height 445
click at [837, 67] on div at bounding box center [823, 72] width 33 height 18
type input "*******"
click at [827, 93] on div "19%" at bounding box center [825, 91] width 18 height 11
click at [838, 29] on div "Anticipado" at bounding box center [800, 31] width 84 height 18
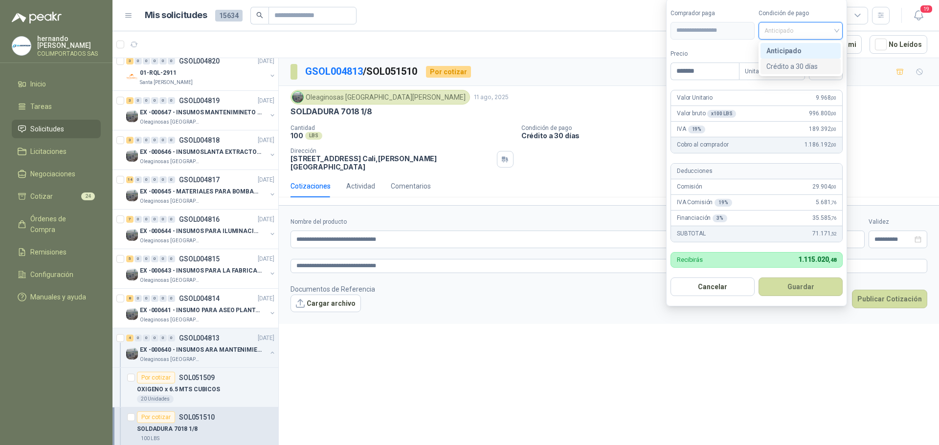
click at [806, 66] on div "Crédito a 30 días" at bounding box center [800, 66] width 68 height 11
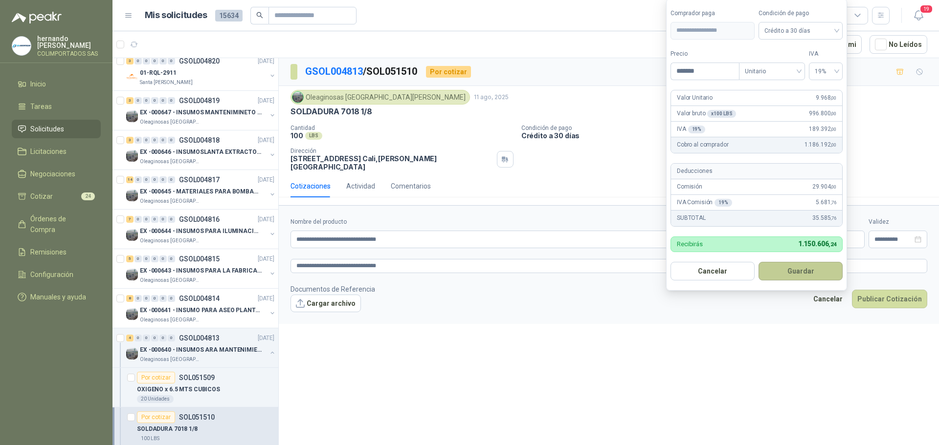
click at [796, 277] on button "Guardar" at bounding box center [800, 271] width 84 height 19
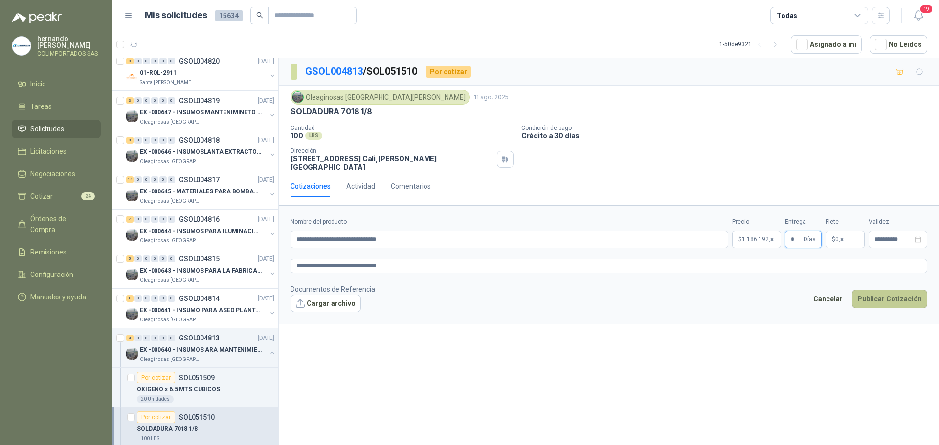
type input "*"
click at [885, 290] on button "Publicar Cotización" at bounding box center [889, 299] width 75 height 19
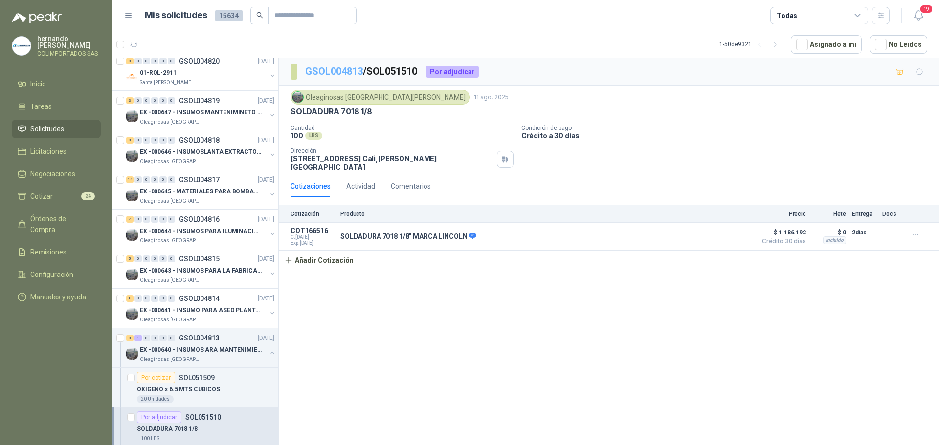
click at [329, 71] on link "GSOL004813" at bounding box center [334, 72] width 58 height 12
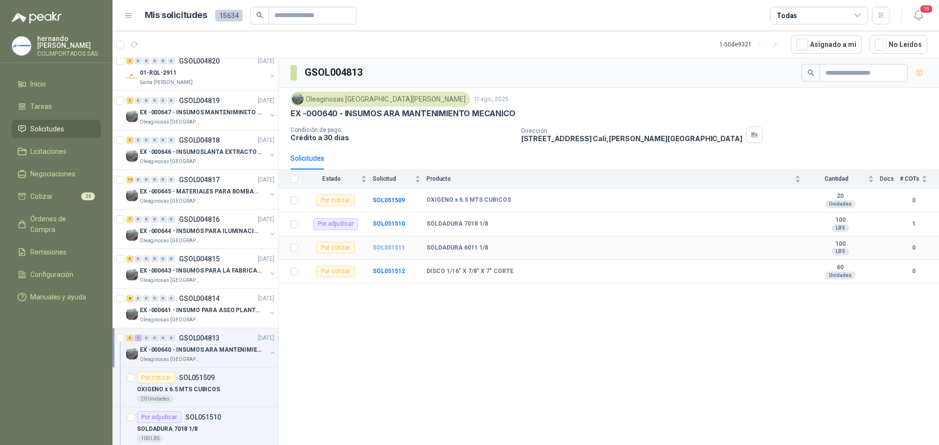
click at [387, 246] on b "SOL051511" at bounding box center [389, 247] width 32 height 7
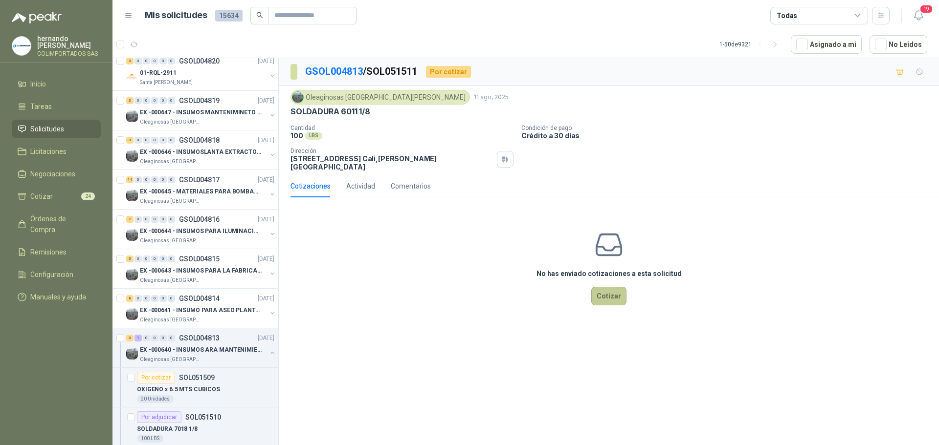
click at [606, 287] on button "Cotizar" at bounding box center [608, 296] width 35 height 19
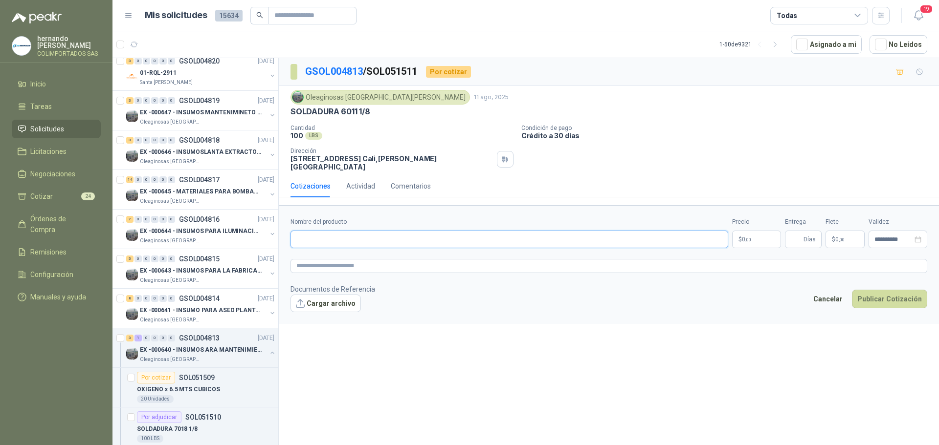
click at [379, 231] on input "Nombre del producto" at bounding box center [509, 240] width 438 height 18
paste input "**********"
type input "**********"
click at [379, 259] on textarea at bounding box center [608, 266] width 637 height 14
paste textarea "**********"
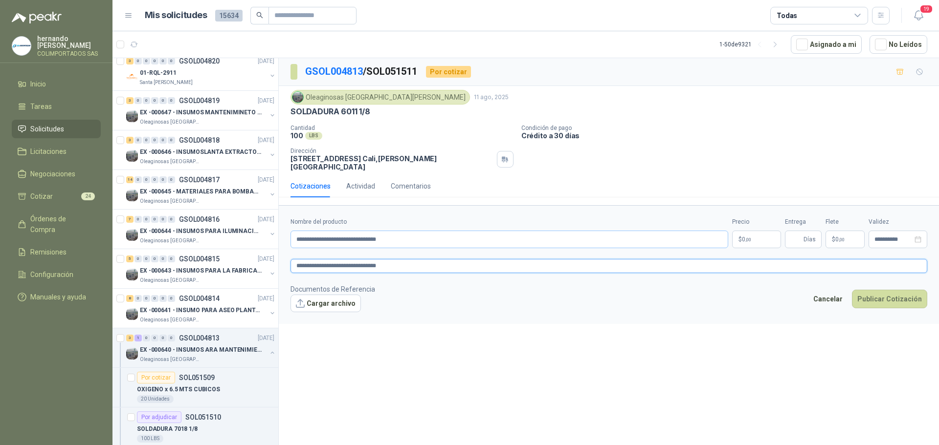
type textarea "**********"
click at [344, 232] on input "**********" at bounding box center [509, 240] width 438 height 18
type input "**********"
click at [342, 259] on textarea "**********" at bounding box center [608, 266] width 637 height 14
type textarea "**********"
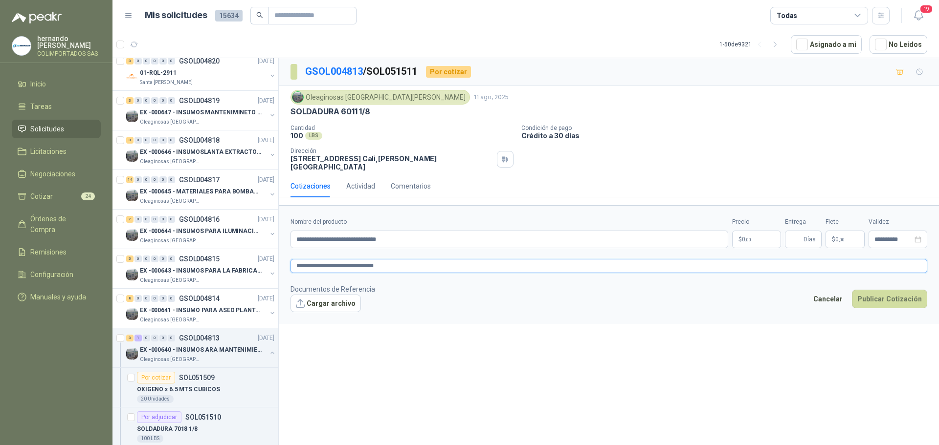
type textarea "**********"
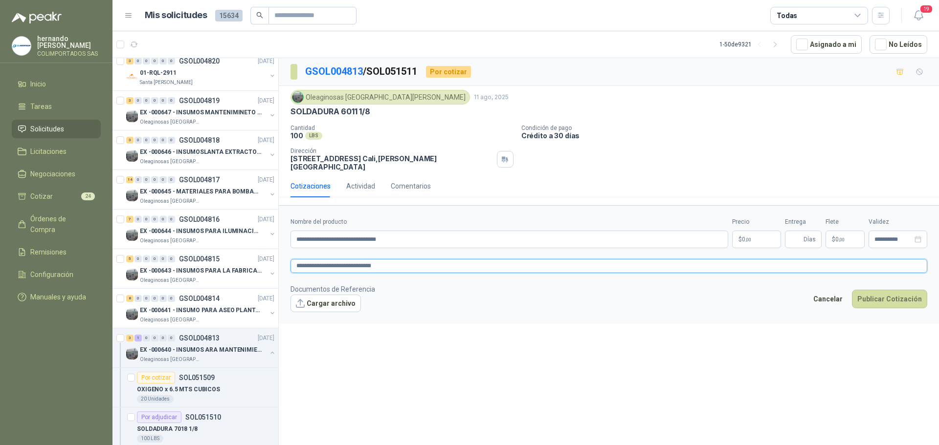
type textarea "**********"
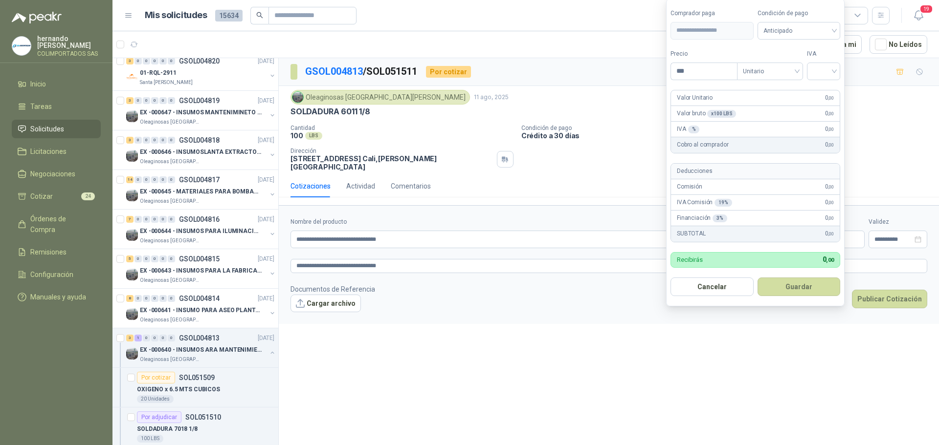
click at [751, 236] on body "hernando agudelo villegas COLIMPORTADOS SAS Inicio Tareas Solicitudes Licitacio…" at bounding box center [469, 222] width 939 height 445
type input "*******"
click at [834, 71] on input "search" at bounding box center [823, 70] width 22 height 15
click at [829, 89] on div "19%" at bounding box center [825, 91] width 18 height 11
click at [835, 30] on span "Anticipado" at bounding box center [800, 30] width 72 height 15
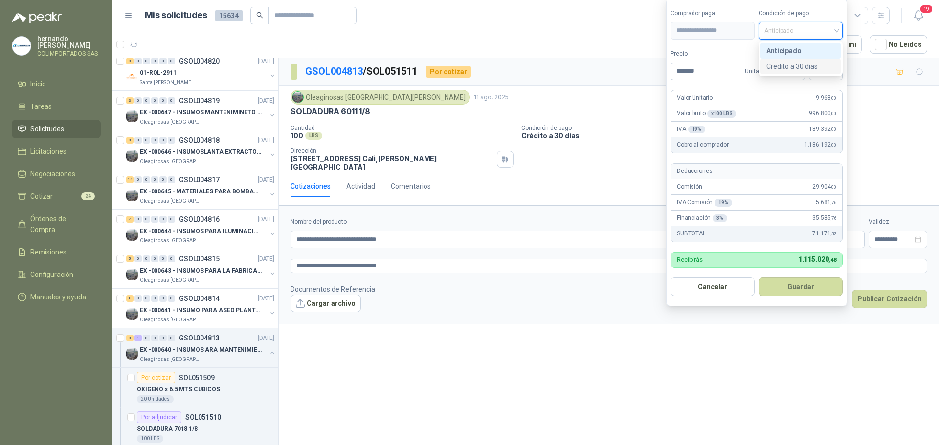
click at [805, 66] on div "Crédito a 30 días" at bounding box center [800, 66] width 68 height 11
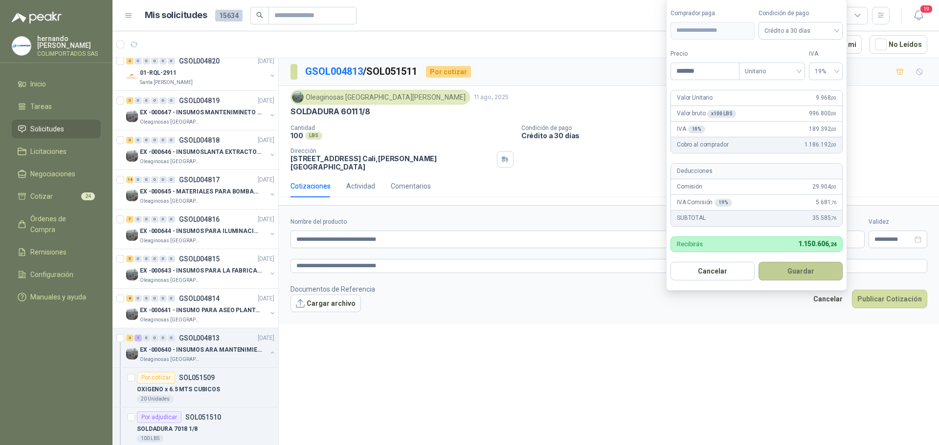
click at [791, 273] on button "Guardar" at bounding box center [800, 271] width 84 height 19
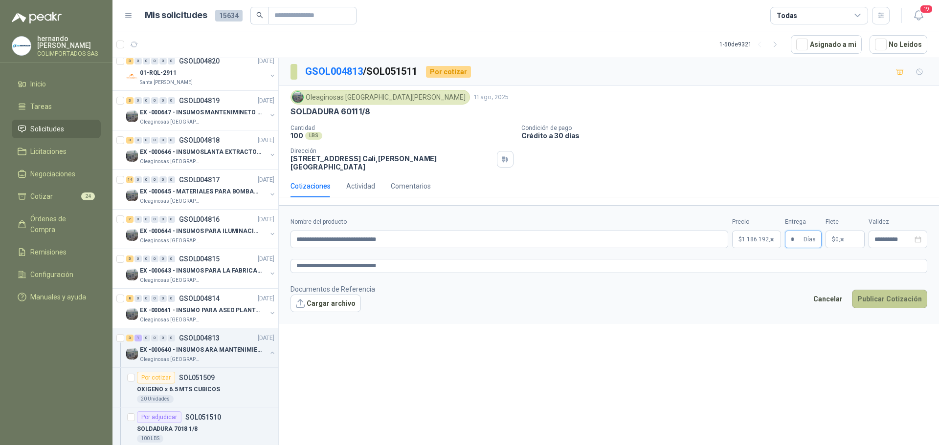
type input "*"
click at [878, 291] on button "Publicar Cotización" at bounding box center [889, 299] width 75 height 19
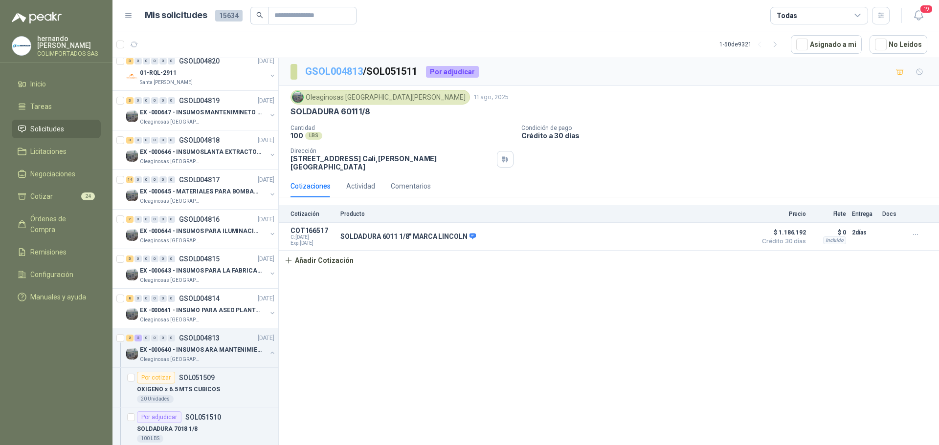
click at [325, 67] on link "GSOL004813" at bounding box center [334, 72] width 58 height 12
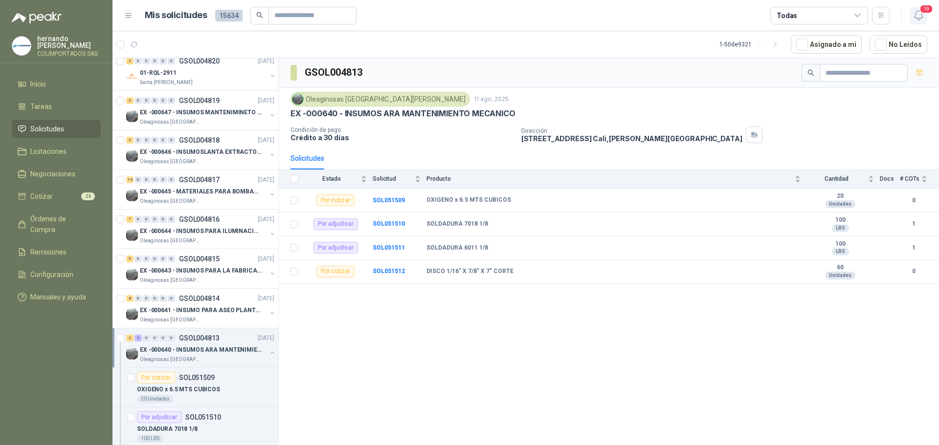
click at [917, 14] on icon "button" at bounding box center [918, 15] width 12 height 12
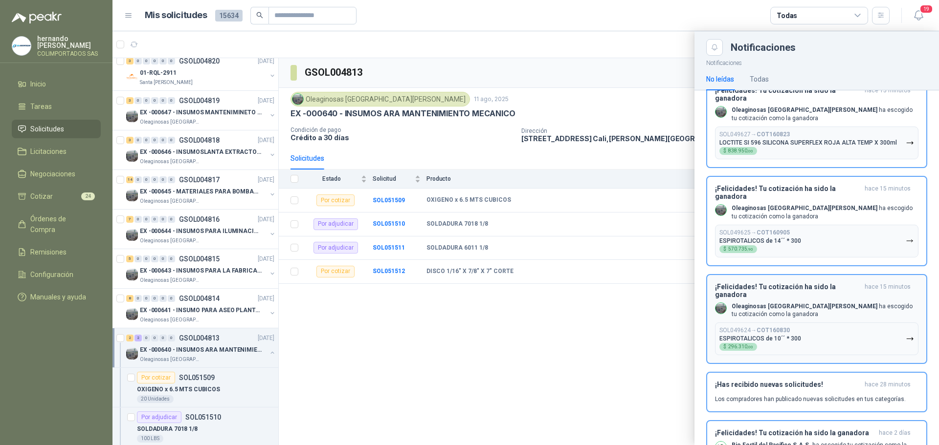
scroll to position [147, 0]
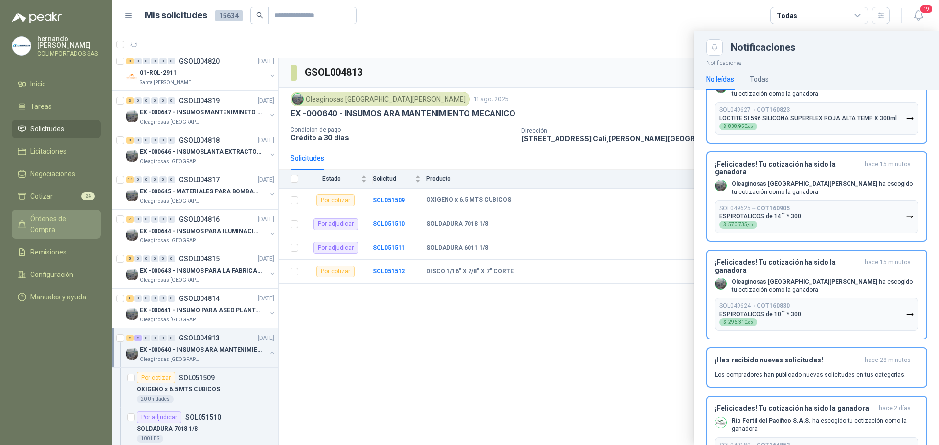
click at [81, 217] on span "Órdenes de Compra" at bounding box center [60, 225] width 61 height 22
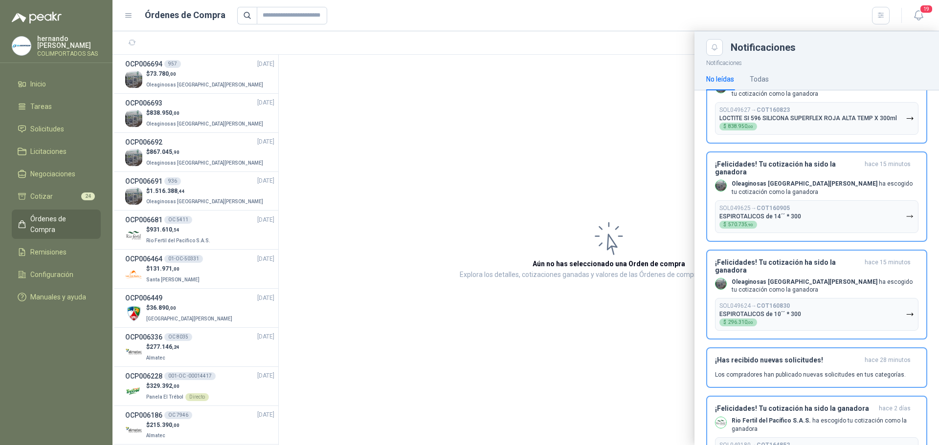
click at [529, 138] on div at bounding box center [525, 238] width 826 height 414
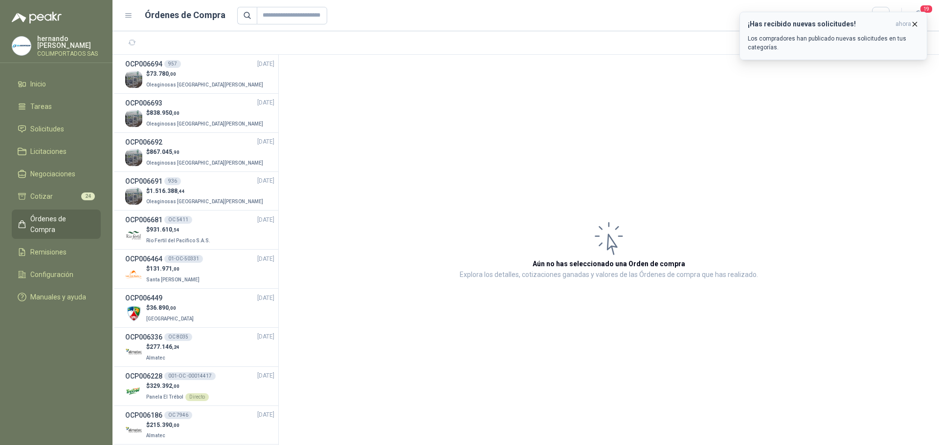
click at [842, 31] on div "¡Has recibido nuevas solicitudes! ahora Los compradores han publicado nuevas so…" at bounding box center [832, 36] width 171 height 32
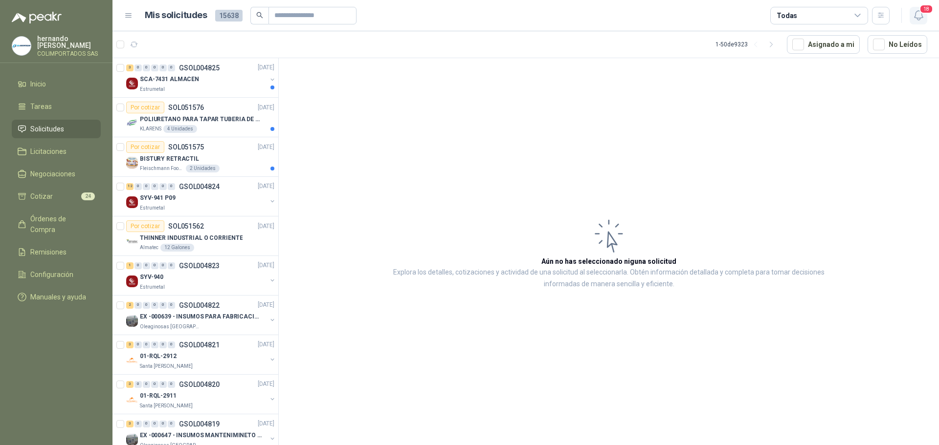
click at [919, 14] on icon "button" at bounding box center [918, 15] width 12 height 12
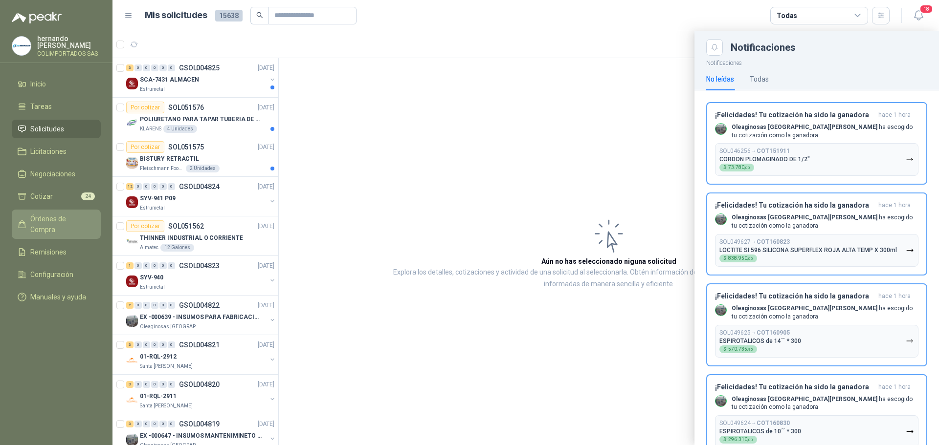
click at [72, 222] on span "Órdenes de Compra" at bounding box center [60, 225] width 61 height 22
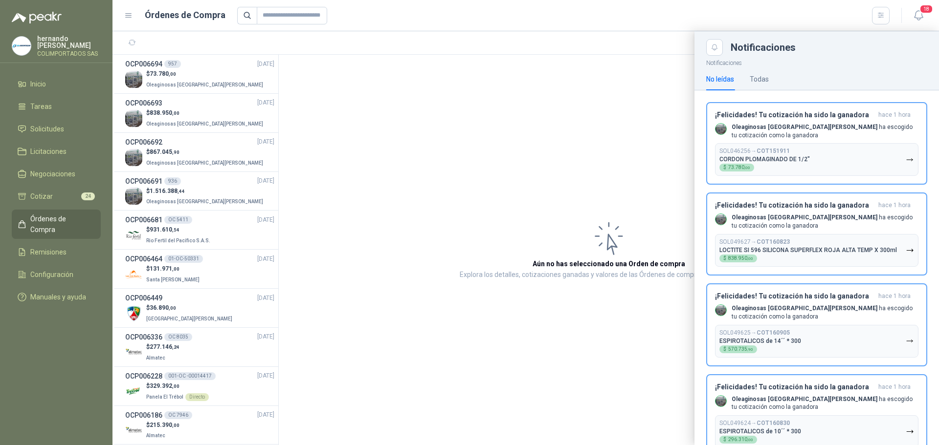
click at [510, 95] on div at bounding box center [525, 238] width 826 height 414
